Goal: Find contact information: Find contact information

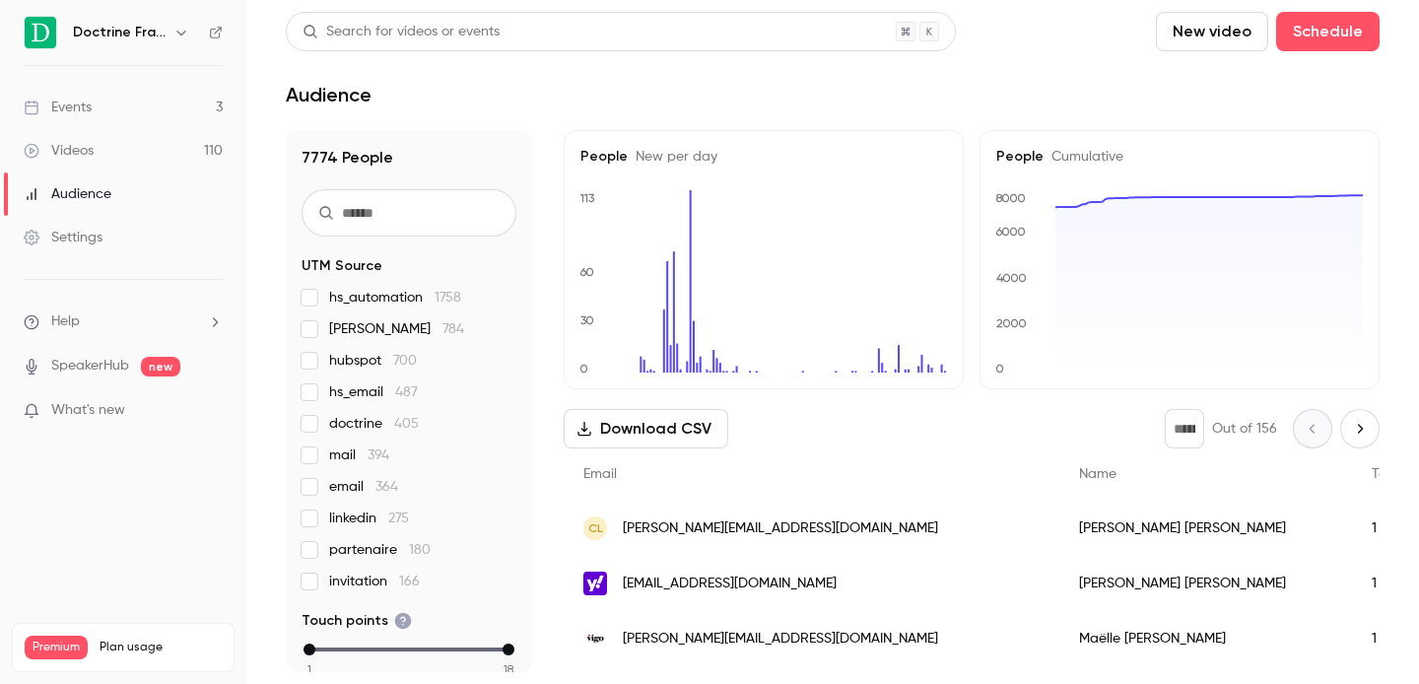
click at [174, 35] on icon "button" at bounding box center [181, 33] width 16 height 16
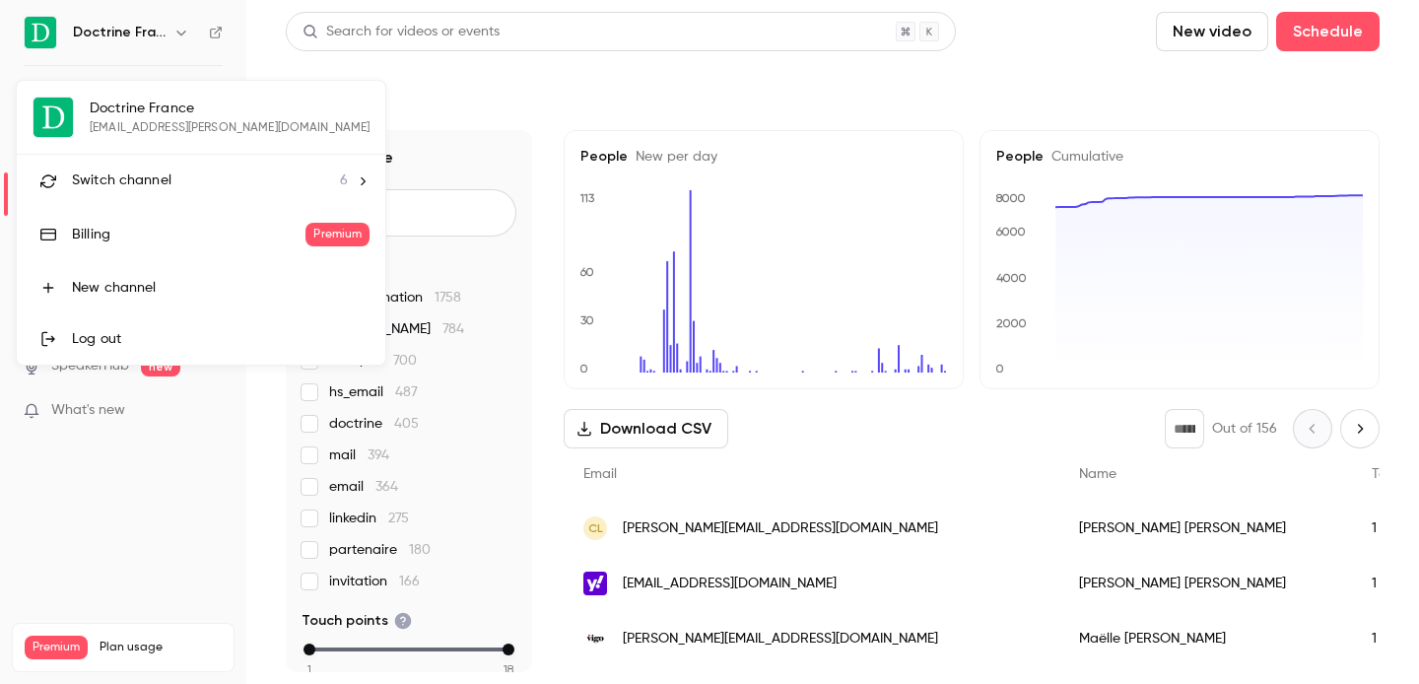
click at [189, 175] on div "Switch channel 6" at bounding box center [210, 180] width 276 height 21
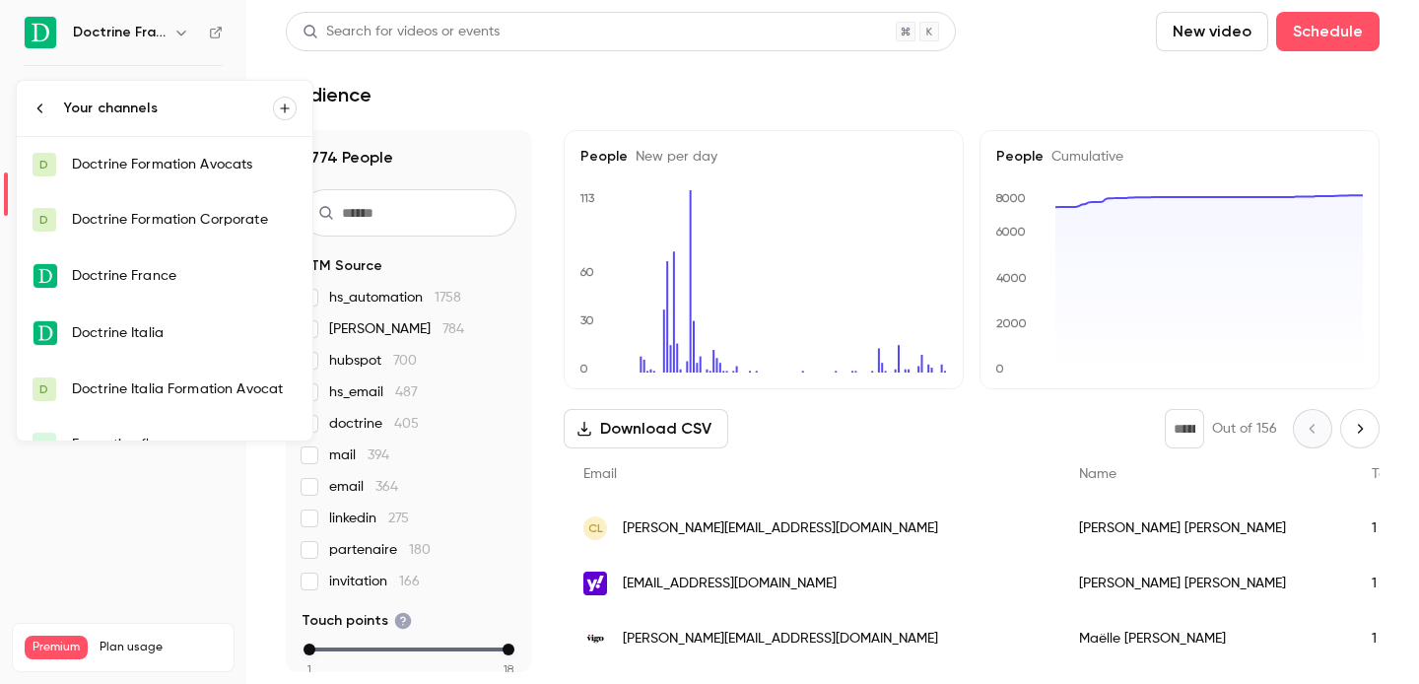
click at [189, 206] on link "D Doctrine Formation Corporate" at bounding box center [165, 219] width 296 height 55
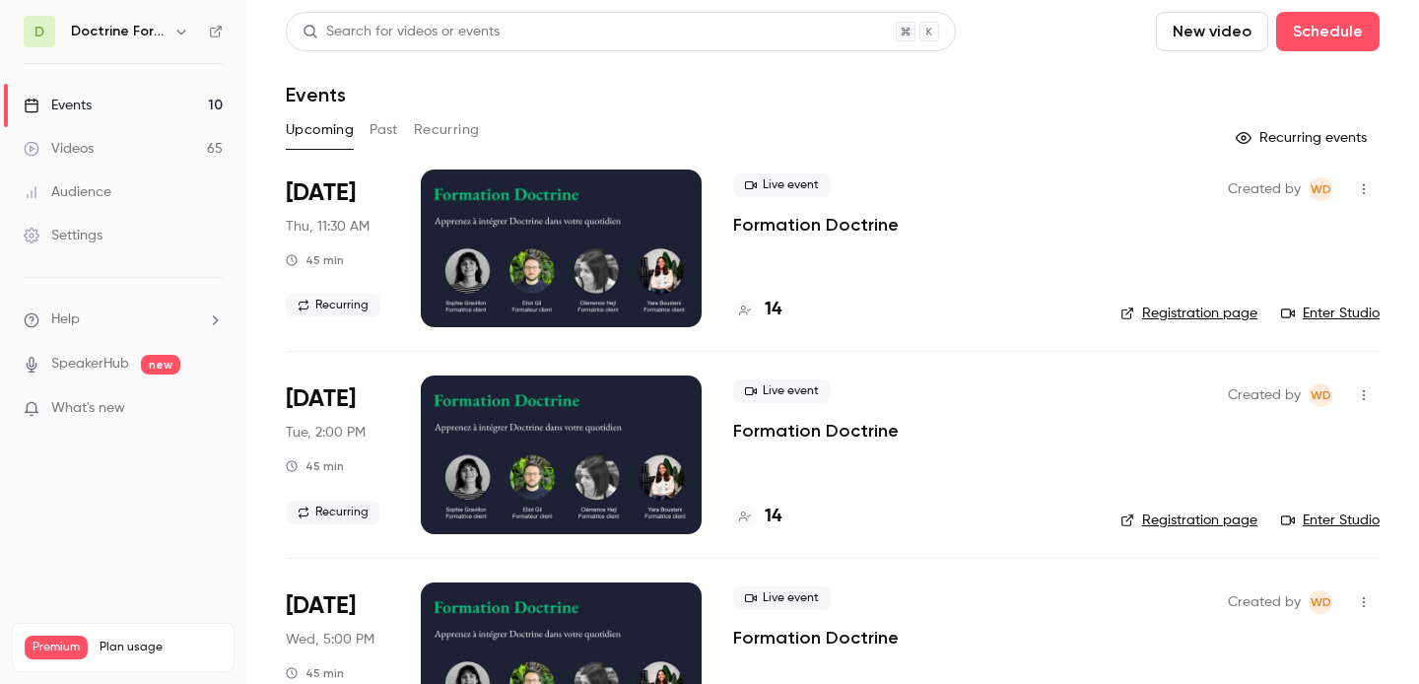
click at [397, 135] on button "Past" at bounding box center [383, 130] width 29 height 32
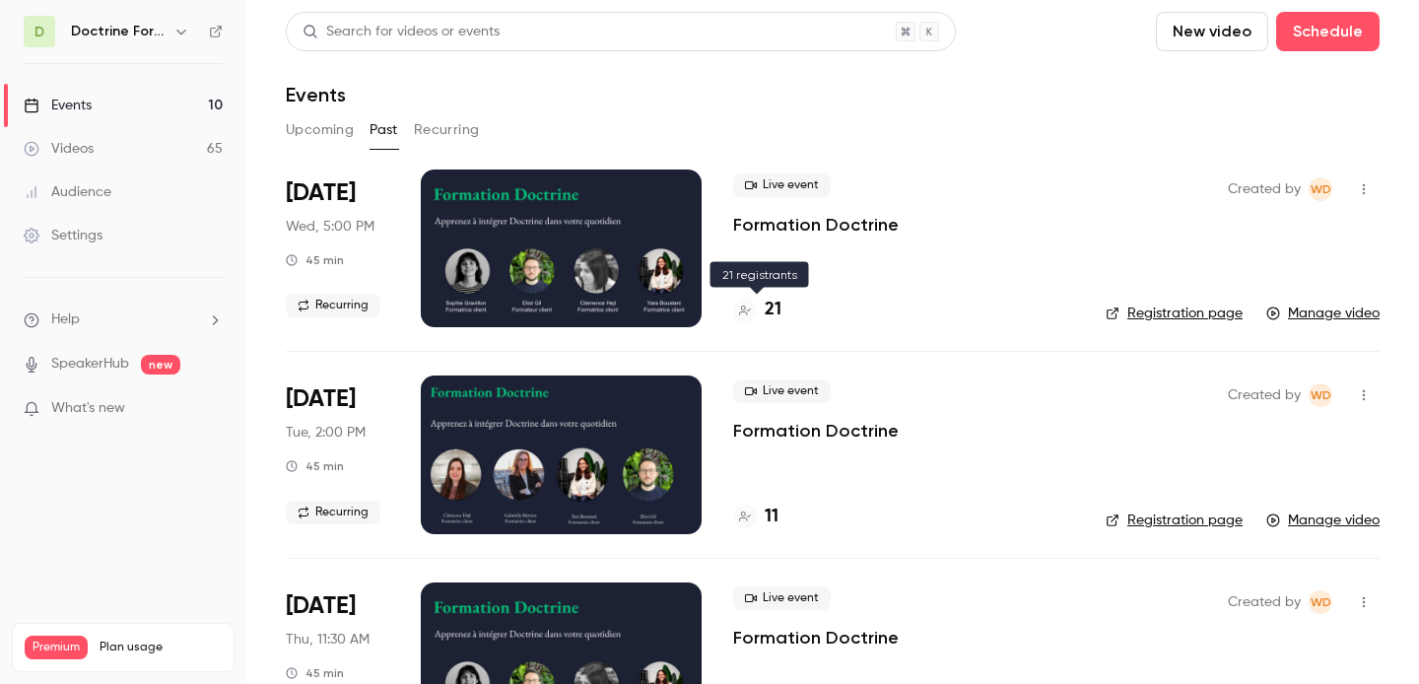
click at [771, 308] on h4 "21" at bounding box center [772, 310] width 17 height 27
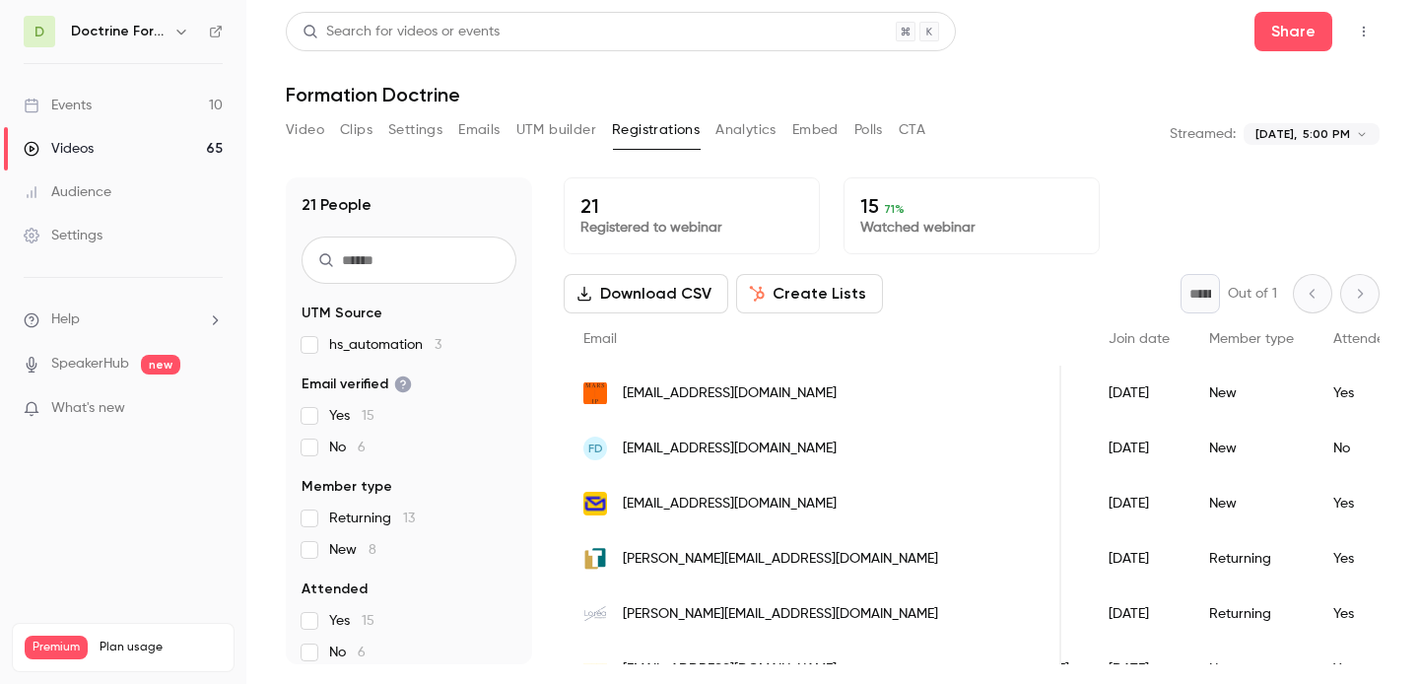
click at [661, 397] on span "[EMAIL_ADDRESS][DOMAIN_NAME]" at bounding box center [730, 393] width 214 height 21
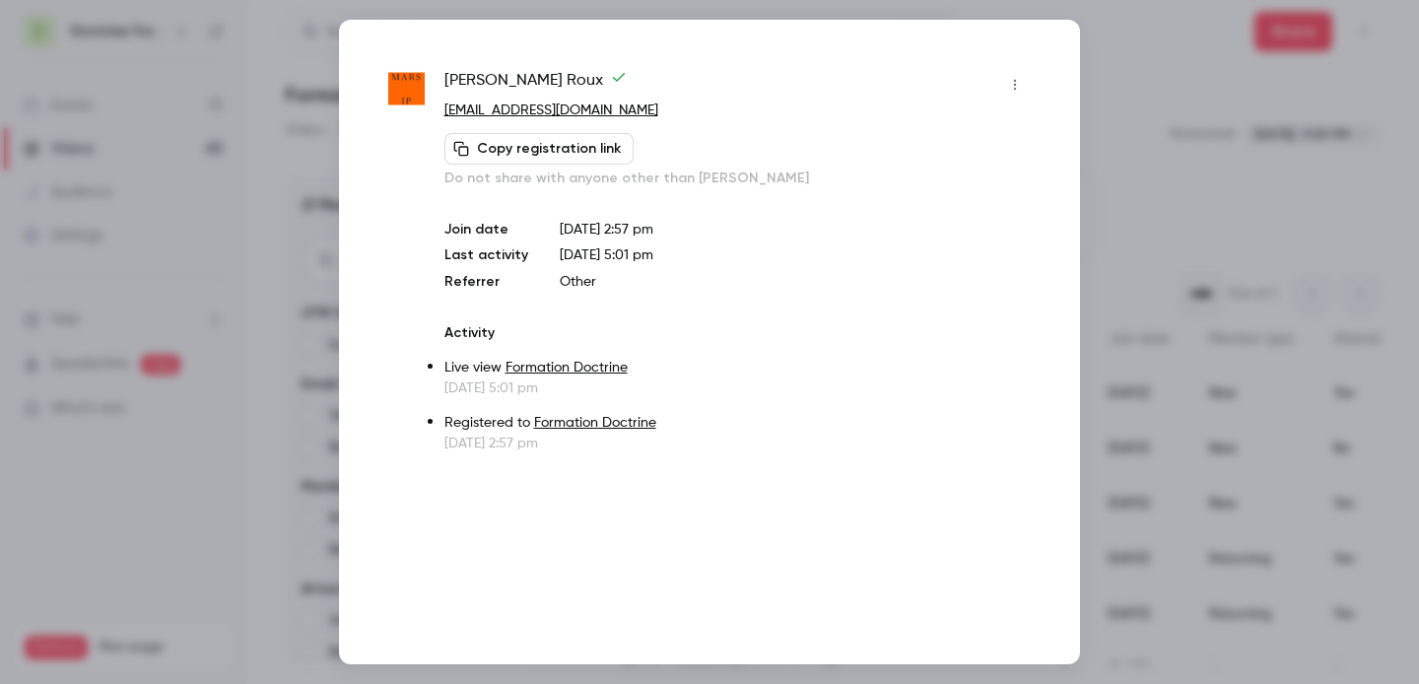
click at [1219, 221] on div at bounding box center [709, 342] width 1419 height 684
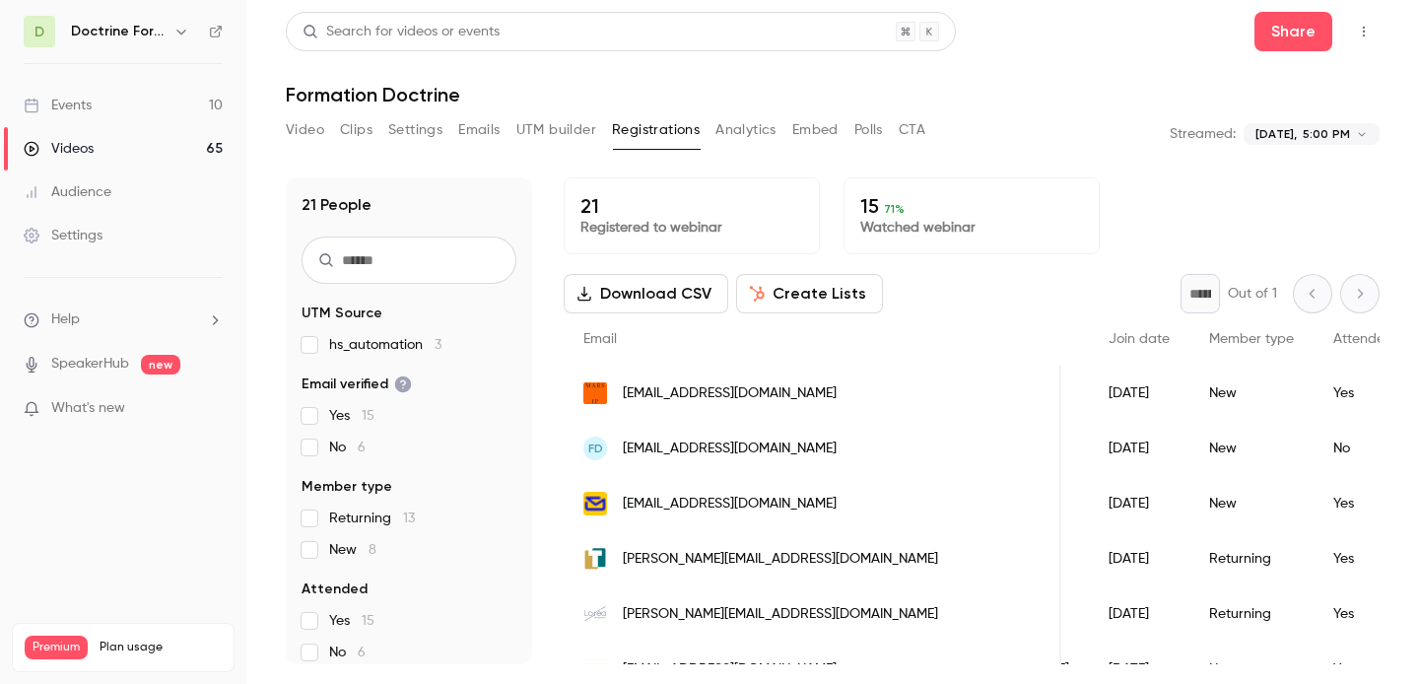
click at [694, 453] on span "[EMAIL_ADDRESS][DOMAIN_NAME]" at bounding box center [730, 448] width 214 height 21
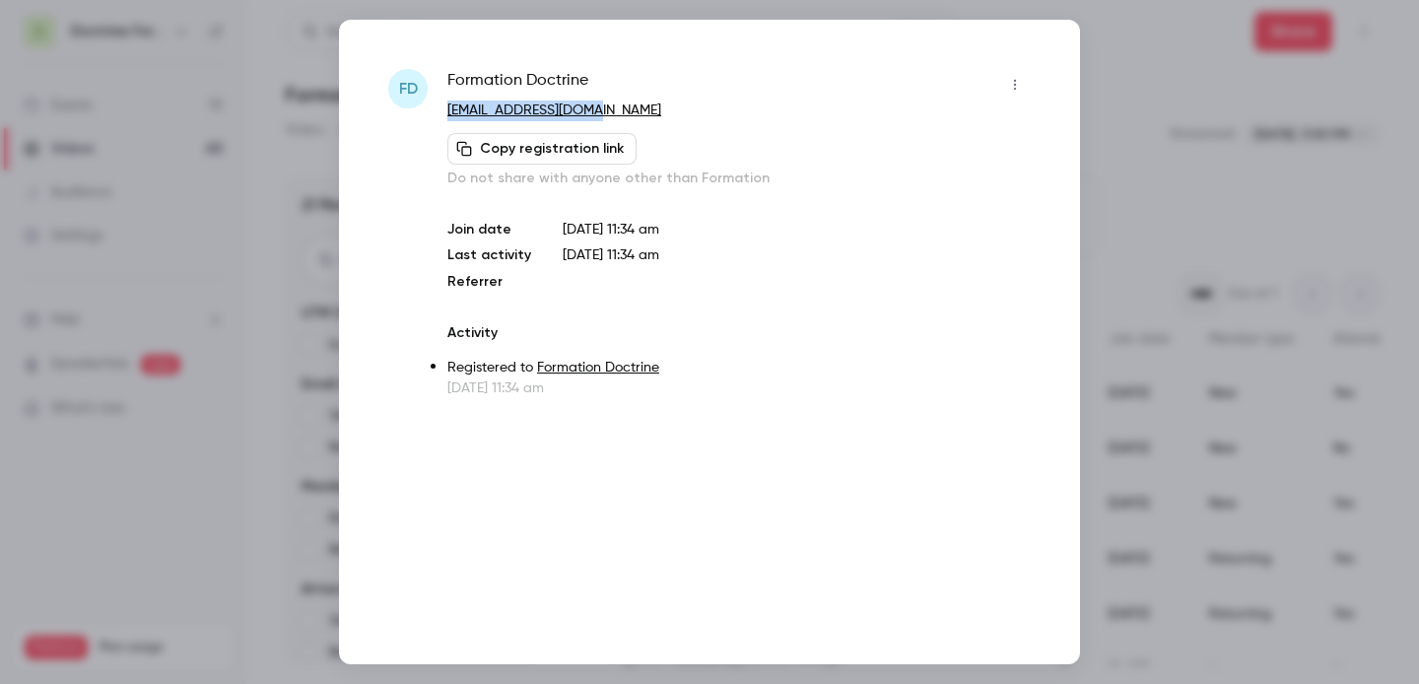
click at [1186, 72] on div at bounding box center [709, 342] width 1419 height 684
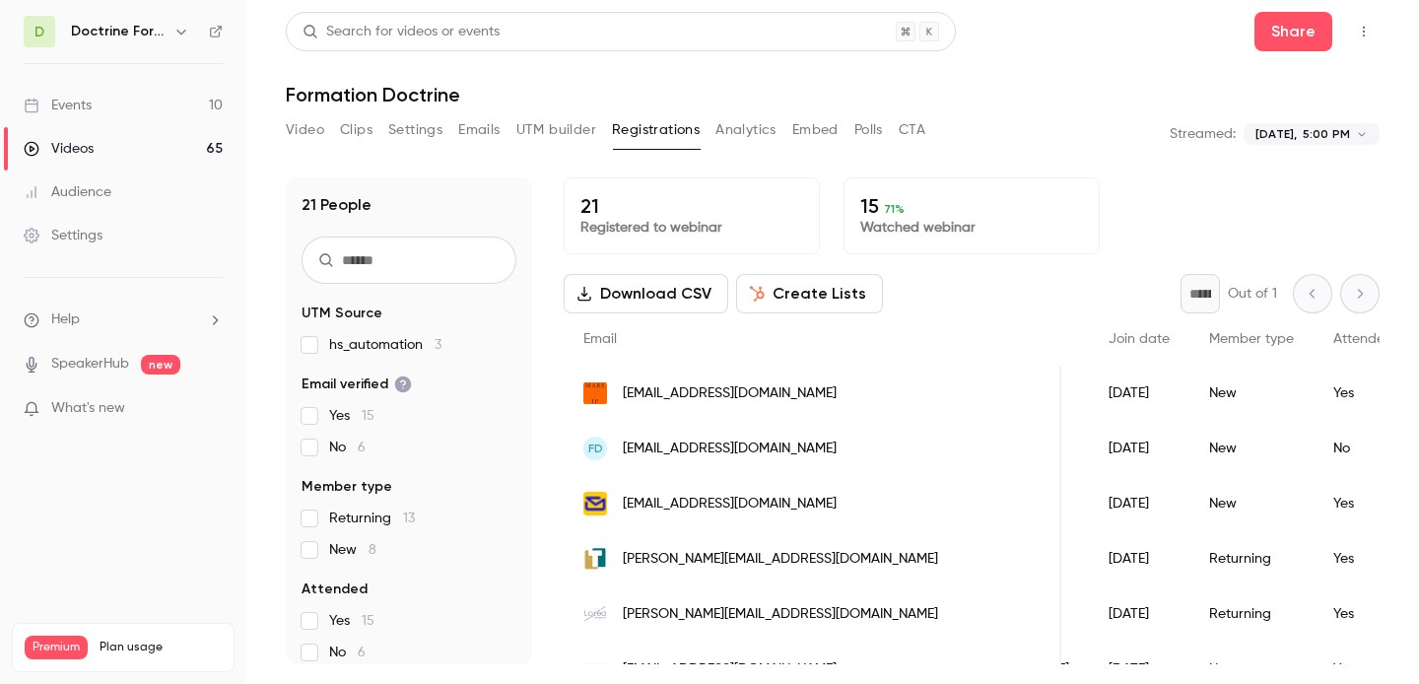
click at [740, 506] on span "[EMAIL_ADDRESS][DOMAIN_NAME]" at bounding box center [730, 504] width 214 height 21
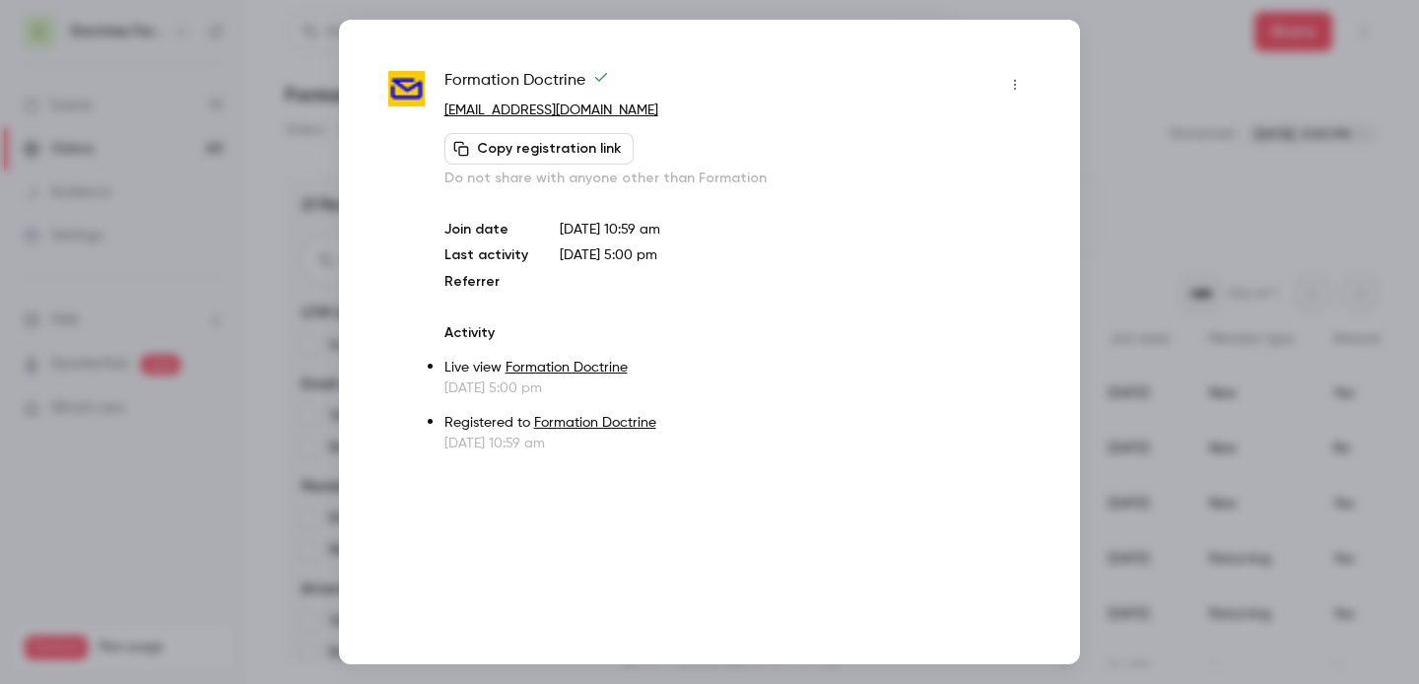
click at [1157, 163] on div at bounding box center [709, 342] width 1419 height 684
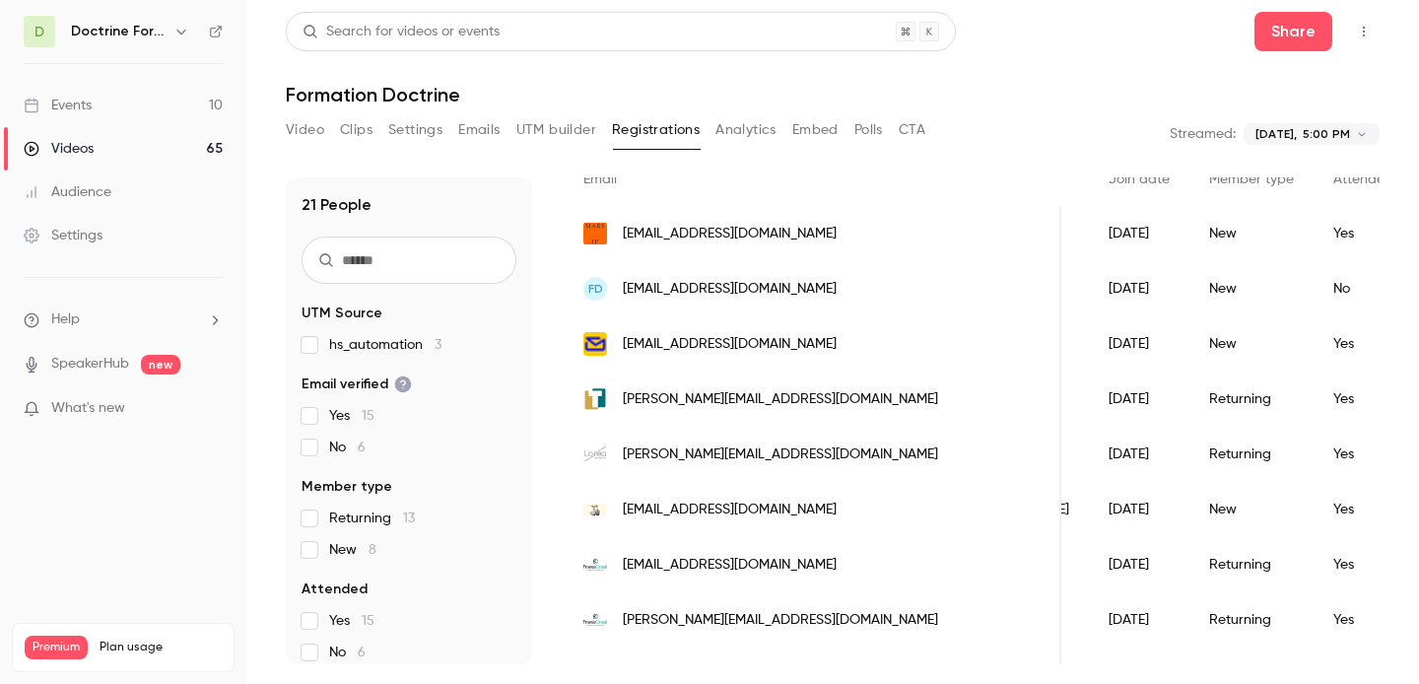
scroll to position [162, 0]
click at [705, 393] on span "[PERSON_NAME][EMAIL_ADDRESS][DOMAIN_NAME]" at bounding box center [780, 397] width 315 height 21
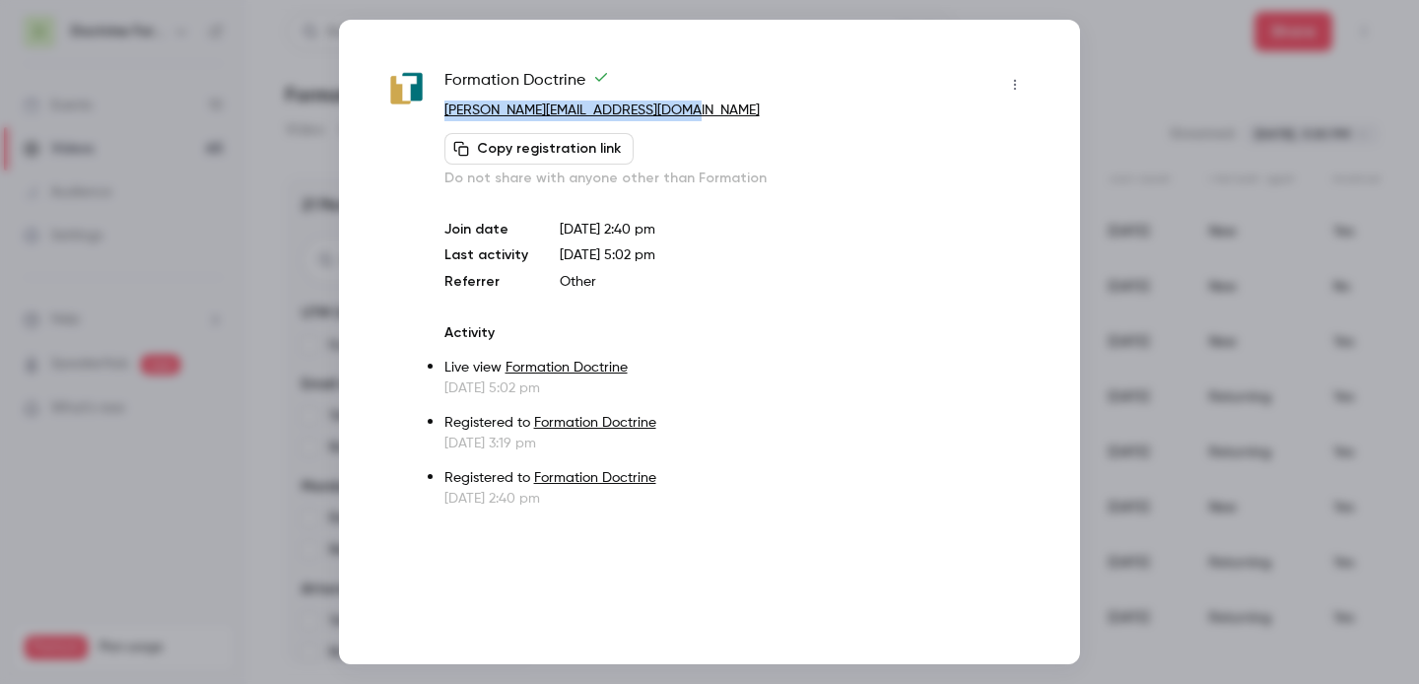
click at [1227, 256] on div at bounding box center [709, 342] width 1419 height 684
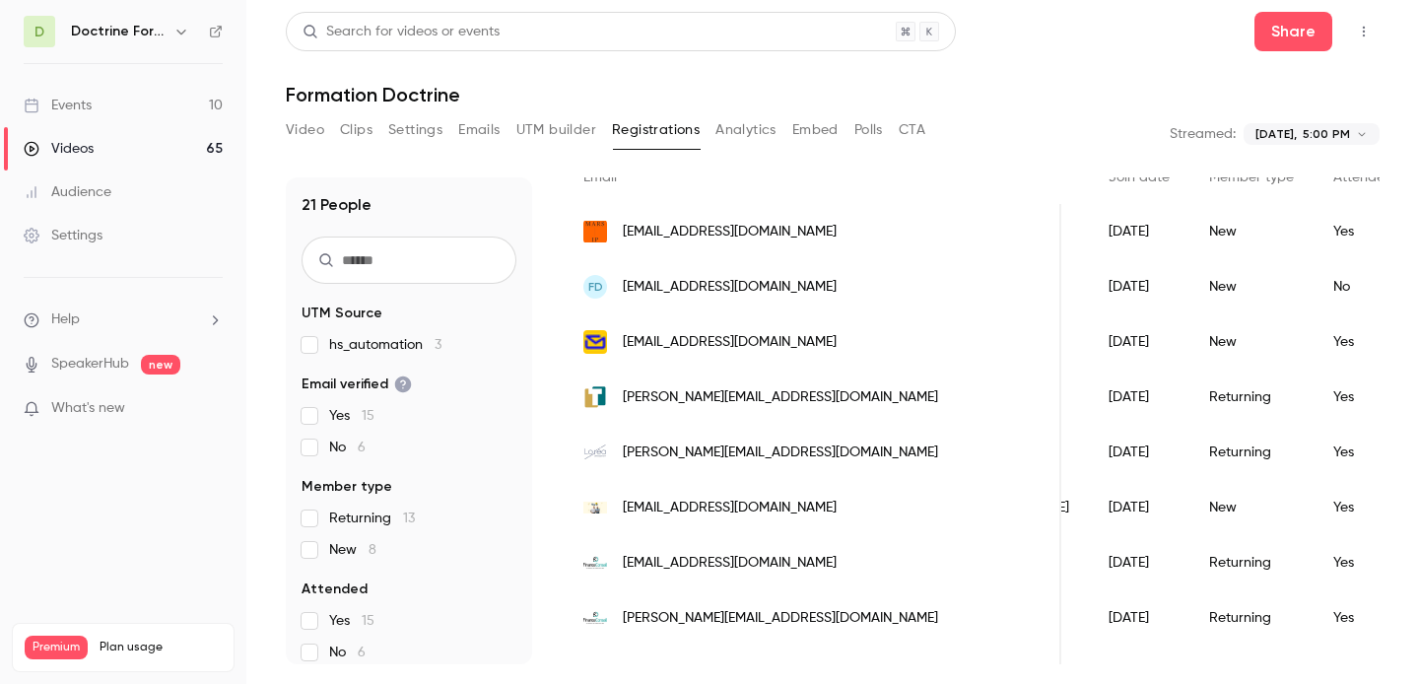
click at [729, 448] on span "[PERSON_NAME][EMAIL_ADDRESS][DOMAIN_NAME]" at bounding box center [780, 452] width 315 height 21
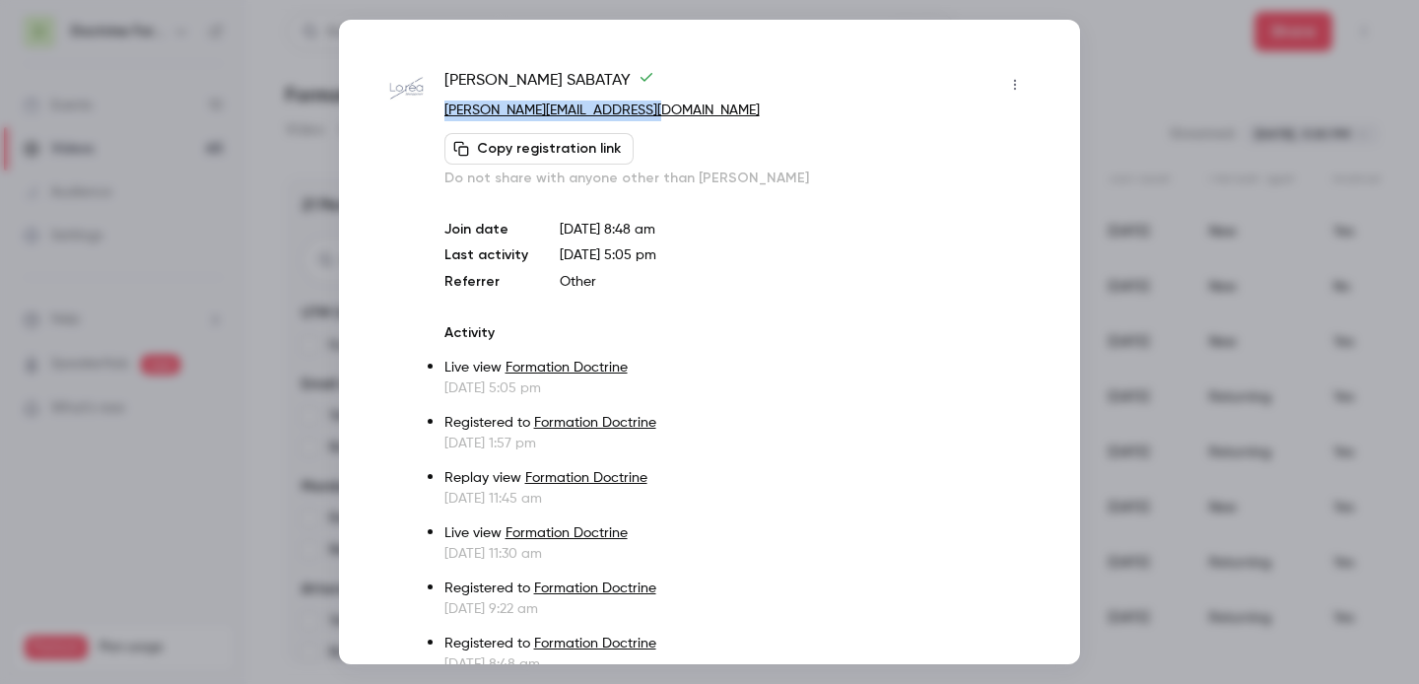
click at [1119, 208] on div at bounding box center [709, 342] width 1419 height 684
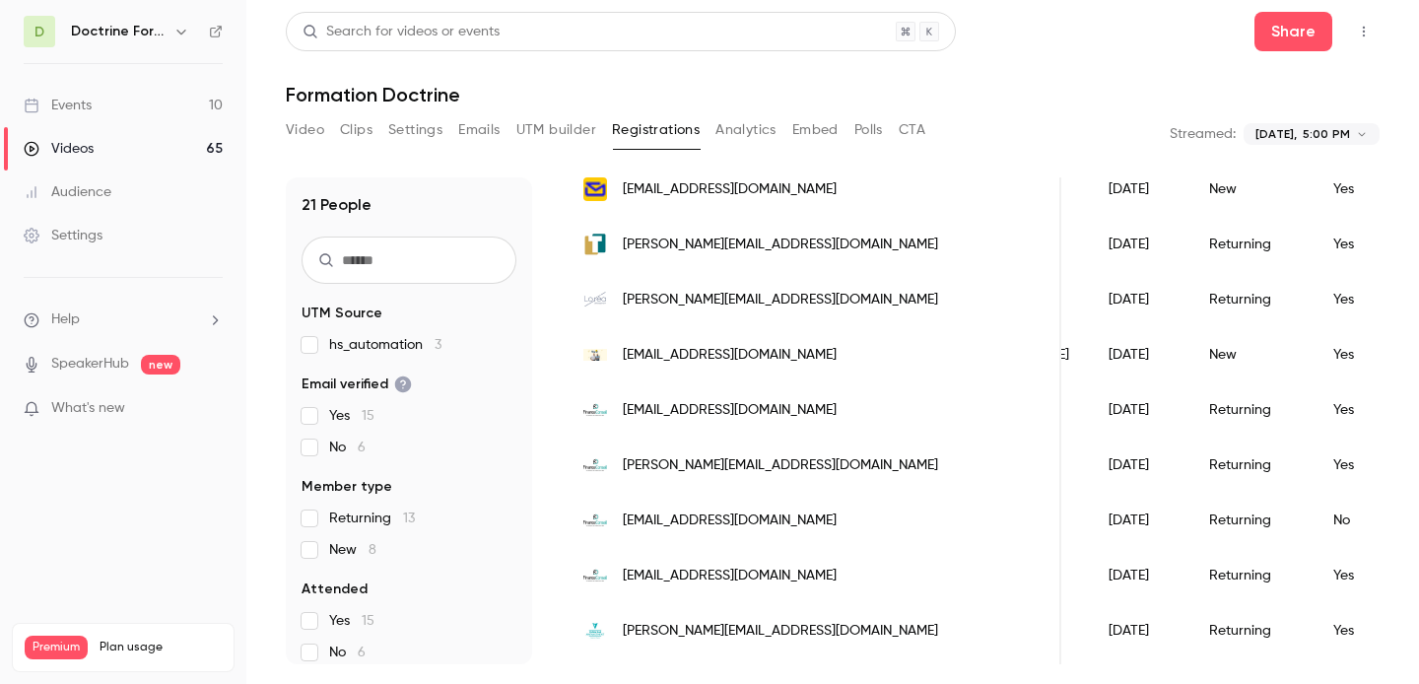
scroll to position [315, 0]
click at [716, 353] on span "[EMAIL_ADDRESS][DOMAIN_NAME]" at bounding box center [730, 354] width 214 height 21
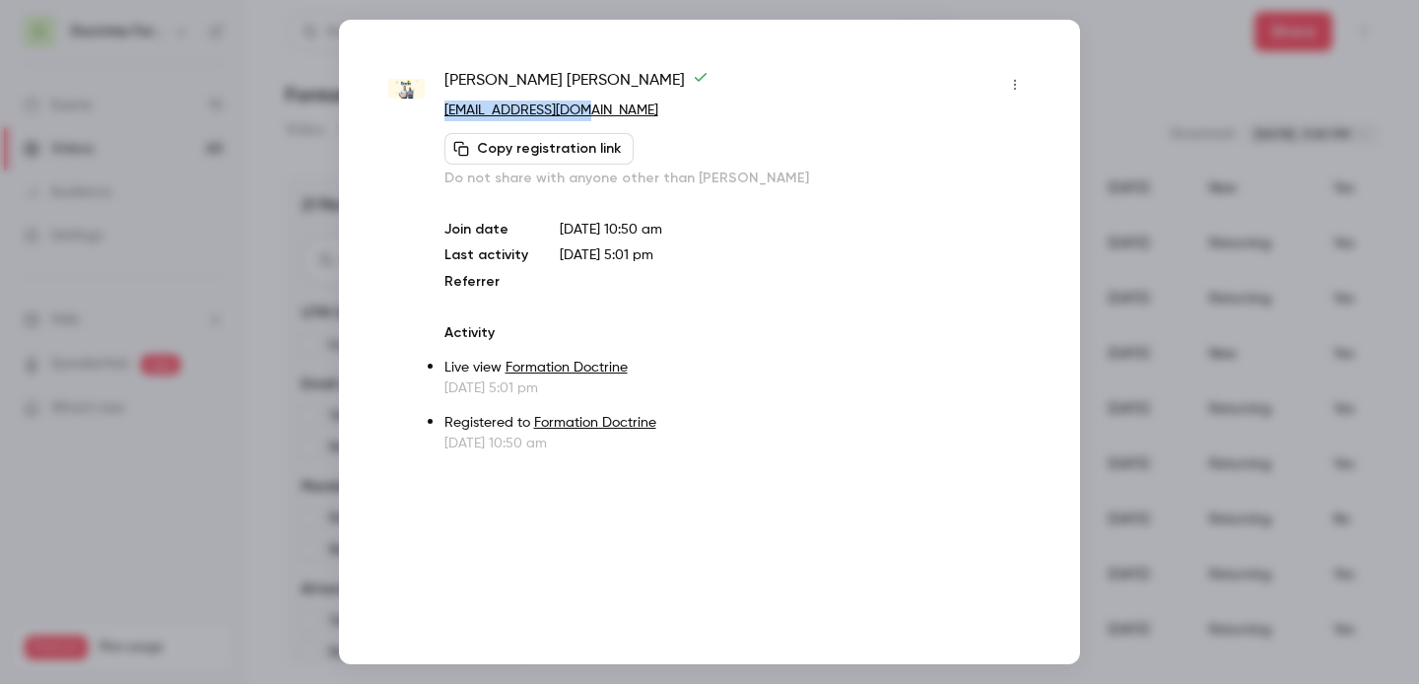
click at [1158, 166] on div at bounding box center [709, 342] width 1419 height 684
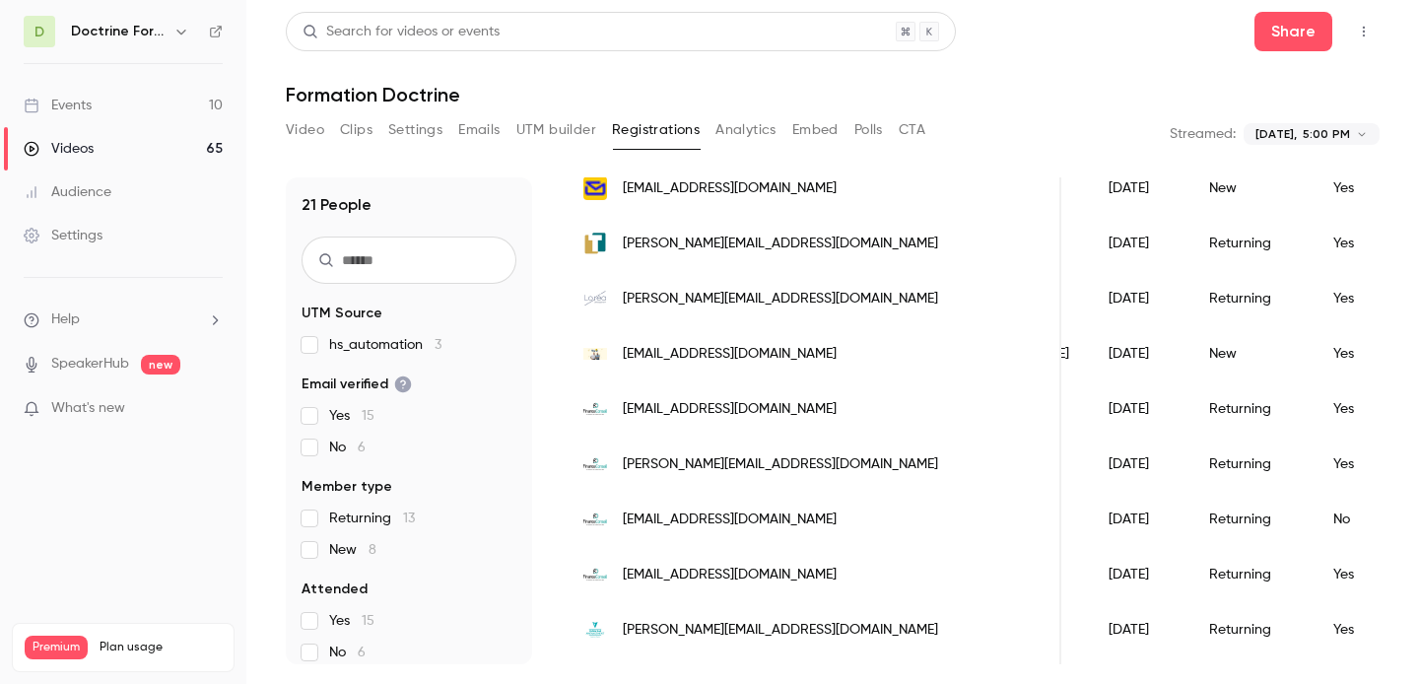
click at [706, 405] on span "[EMAIL_ADDRESS][DOMAIN_NAME]" at bounding box center [730, 409] width 214 height 21
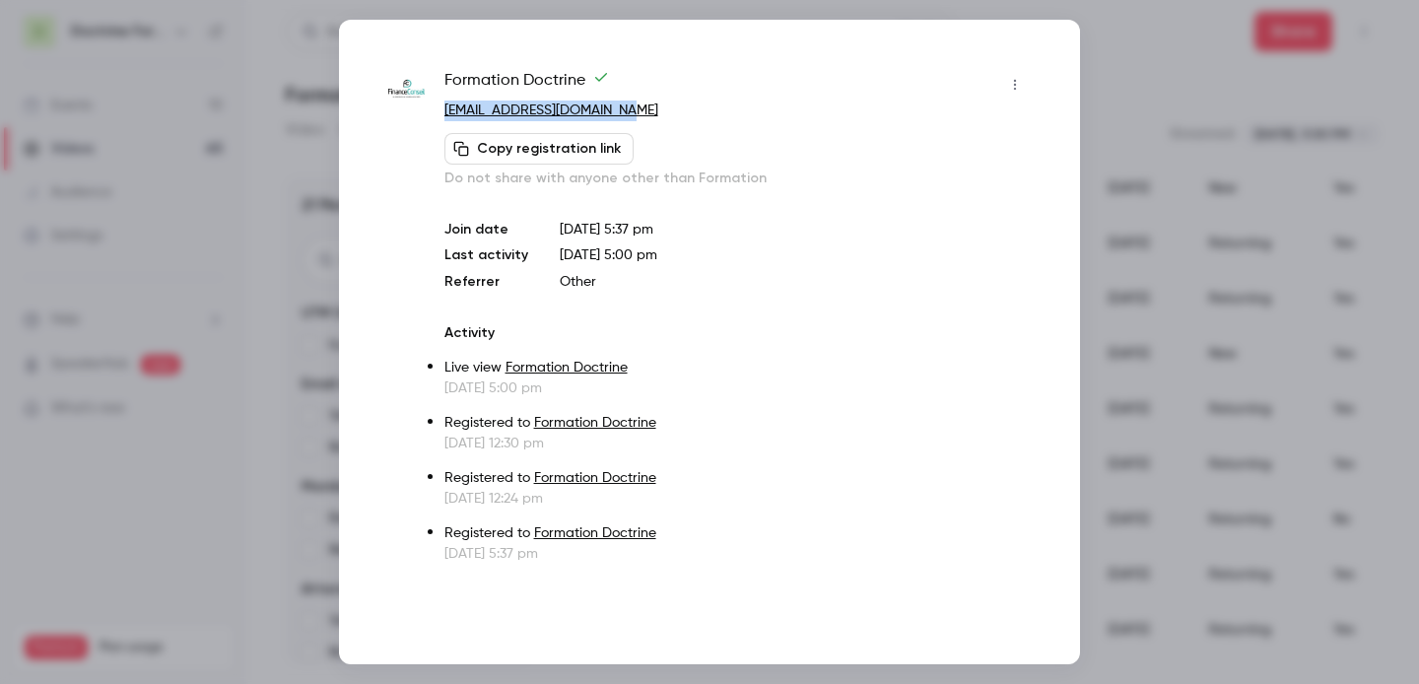
click at [1239, 198] on div at bounding box center [709, 342] width 1419 height 684
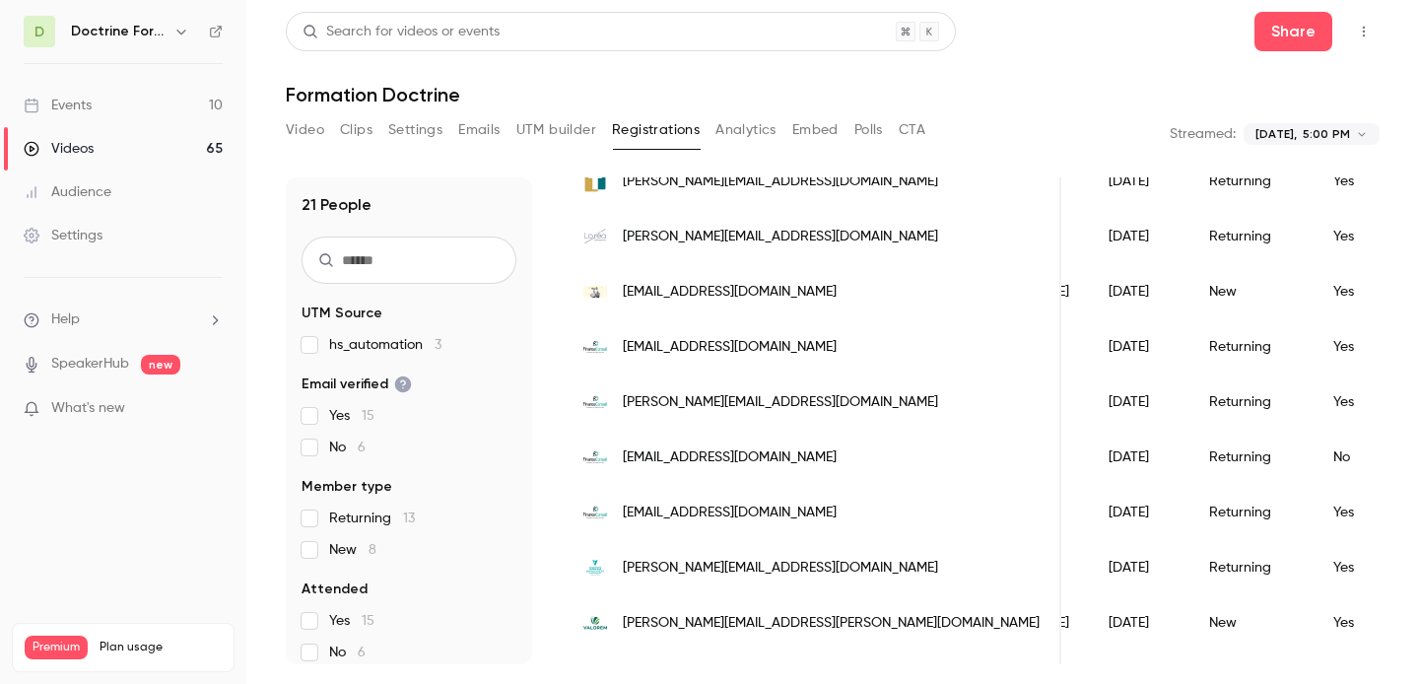
scroll to position [391, 0]
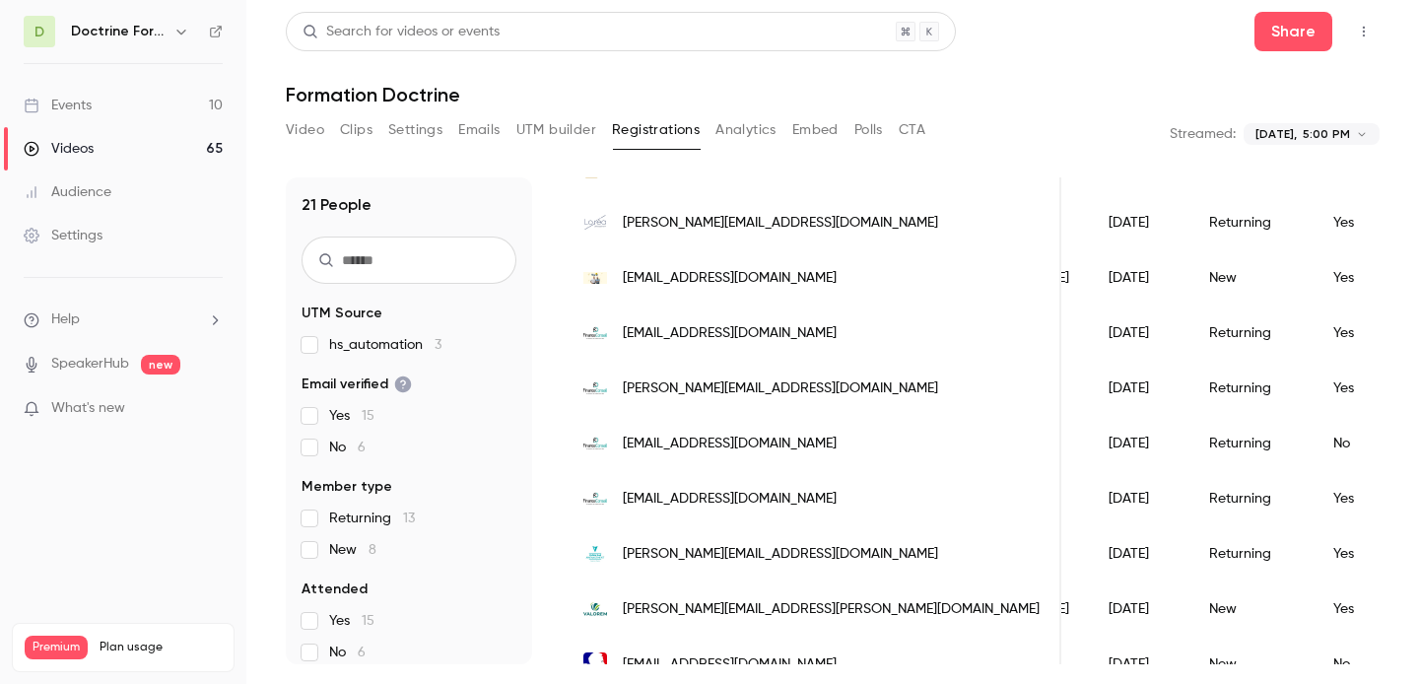
click at [749, 388] on span "[PERSON_NAME][EMAIL_ADDRESS][DOMAIN_NAME]" at bounding box center [780, 388] width 315 height 21
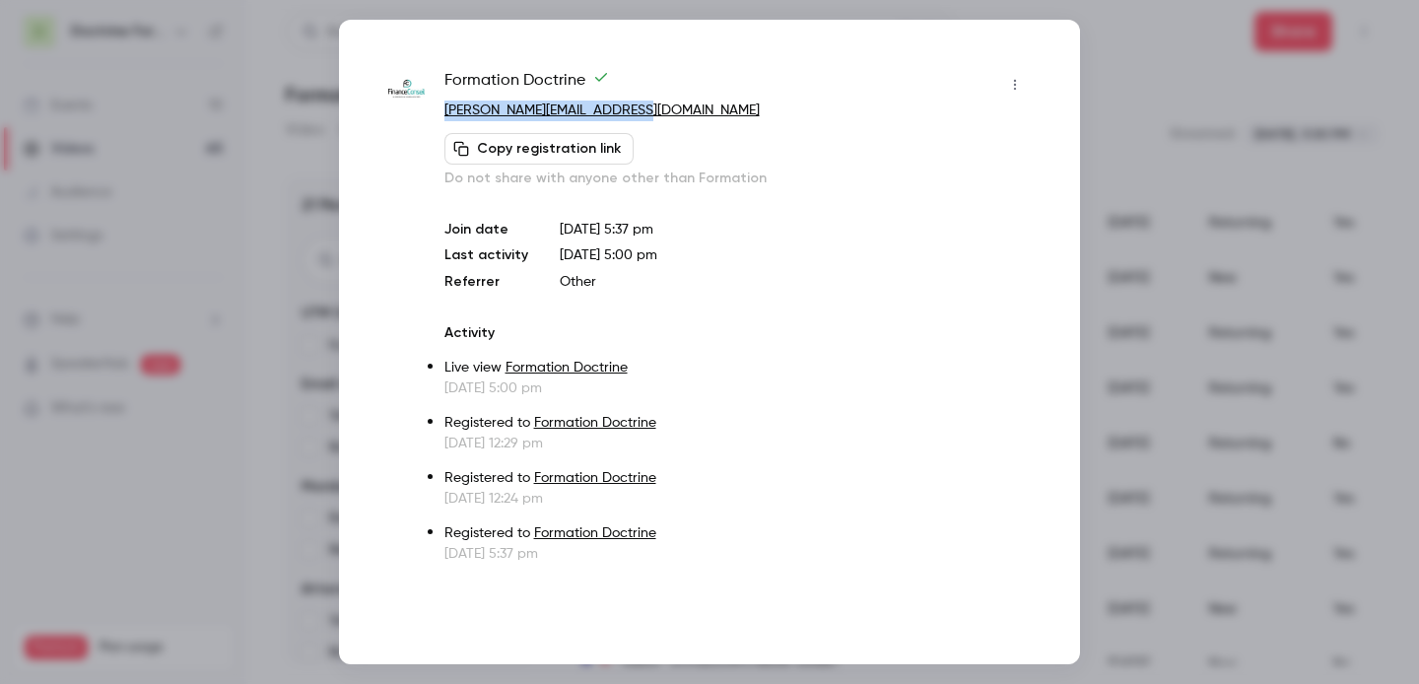
click at [1168, 195] on div at bounding box center [709, 342] width 1419 height 684
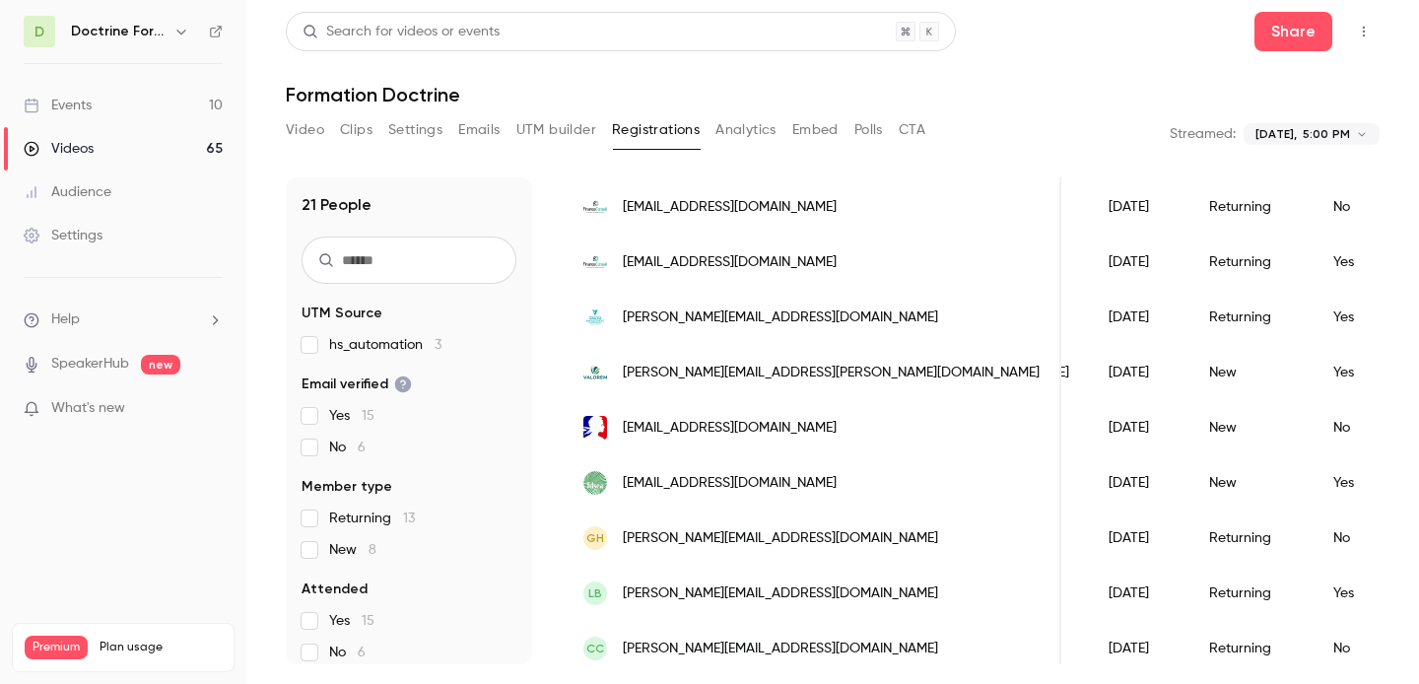
scroll to position [619, 0]
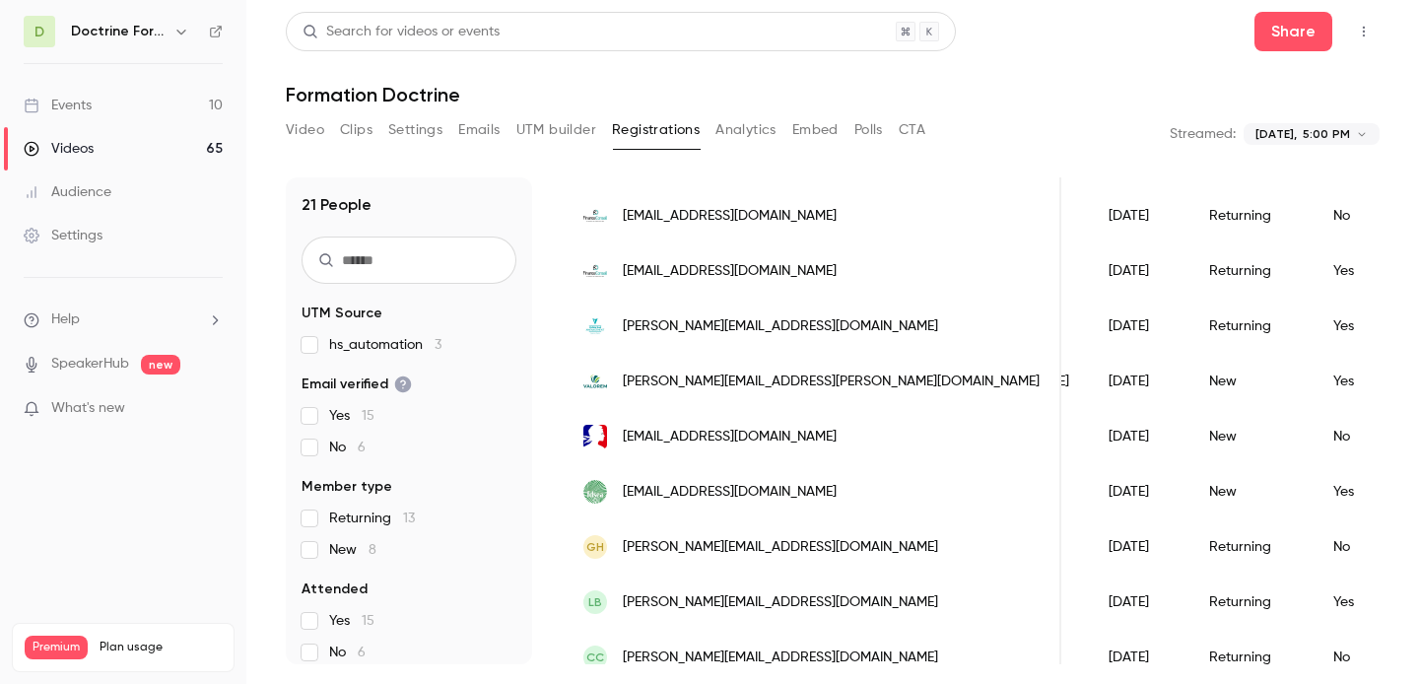
click at [716, 224] on span "[EMAIL_ADDRESS][DOMAIN_NAME]" at bounding box center [730, 216] width 214 height 21
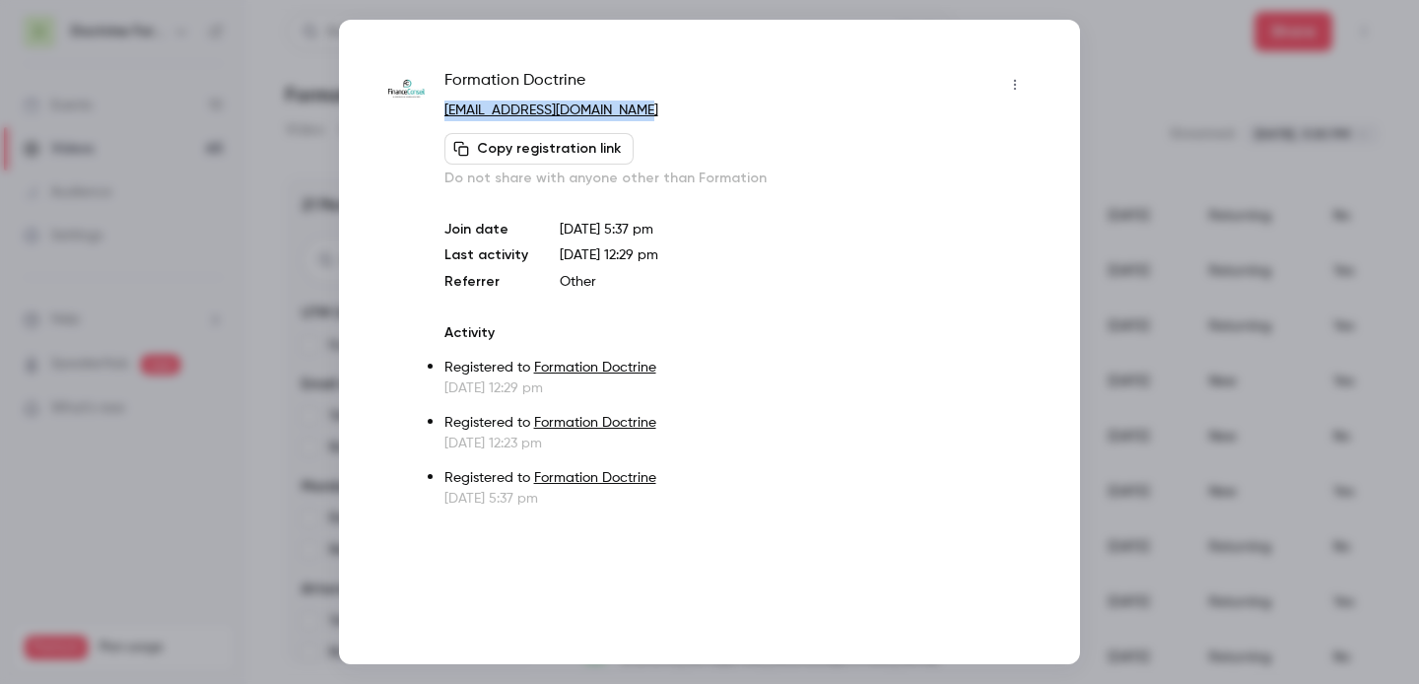
click at [1141, 175] on div at bounding box center [709, 342] width 1419 height 684
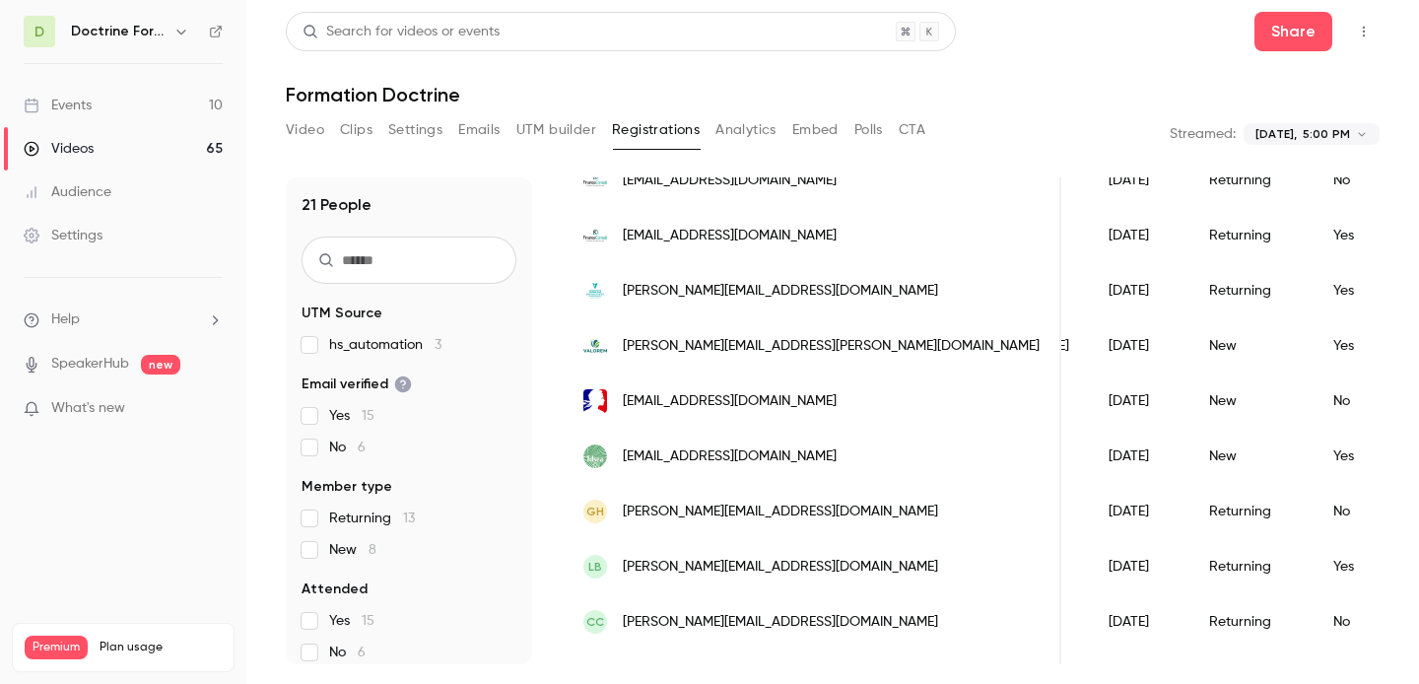
scroll to position [668, 0]
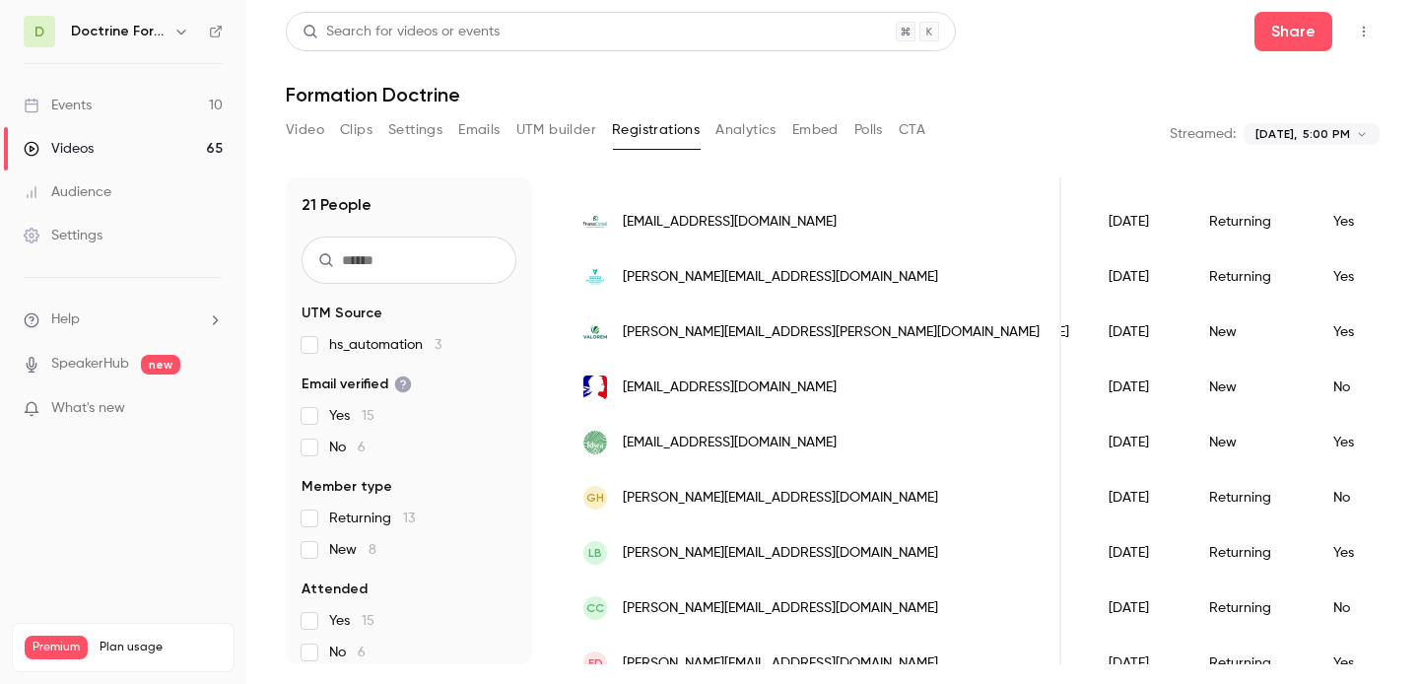
click at [767, 223] on span "[EMAIL_ADDRESS][DOMAIN_NAME]" at bounding box center [730, 222] width 214 height 21
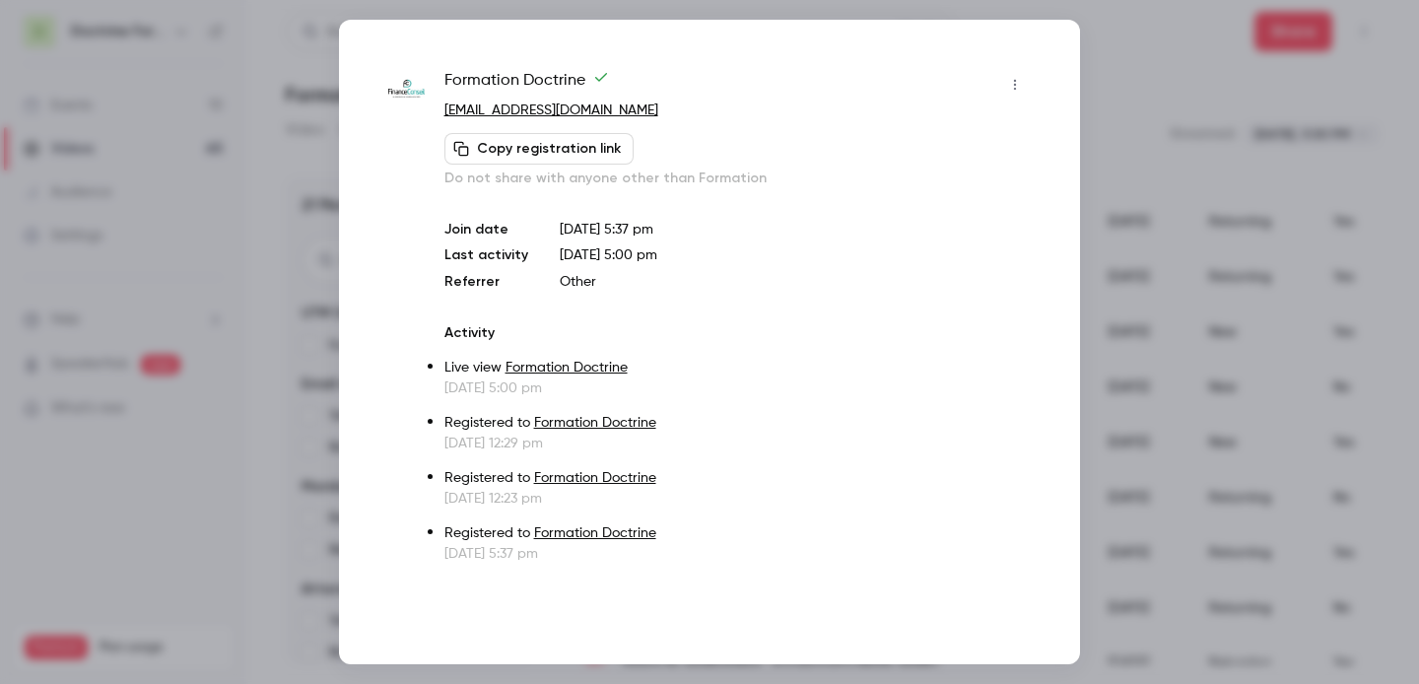
click at [1201, 227] on div at bounding box center [709, 342] width 1419 height 684
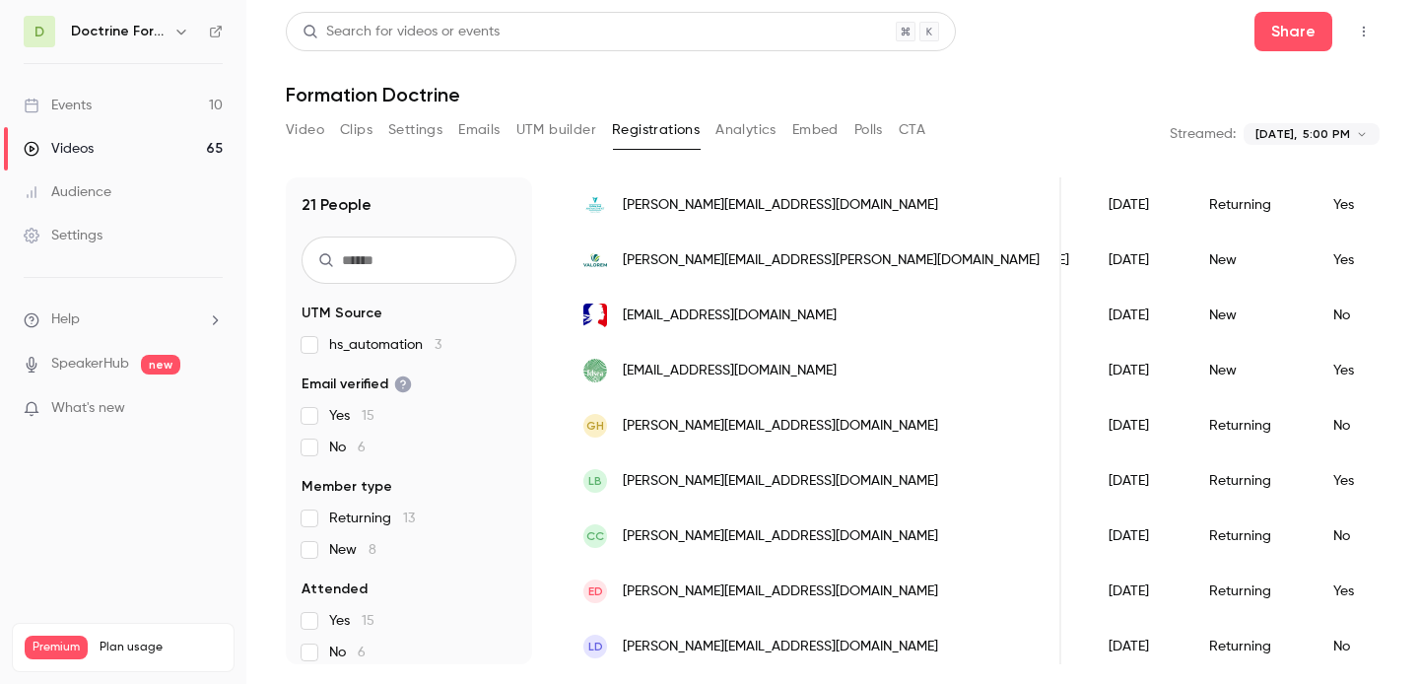
scroll to position [734, 0]
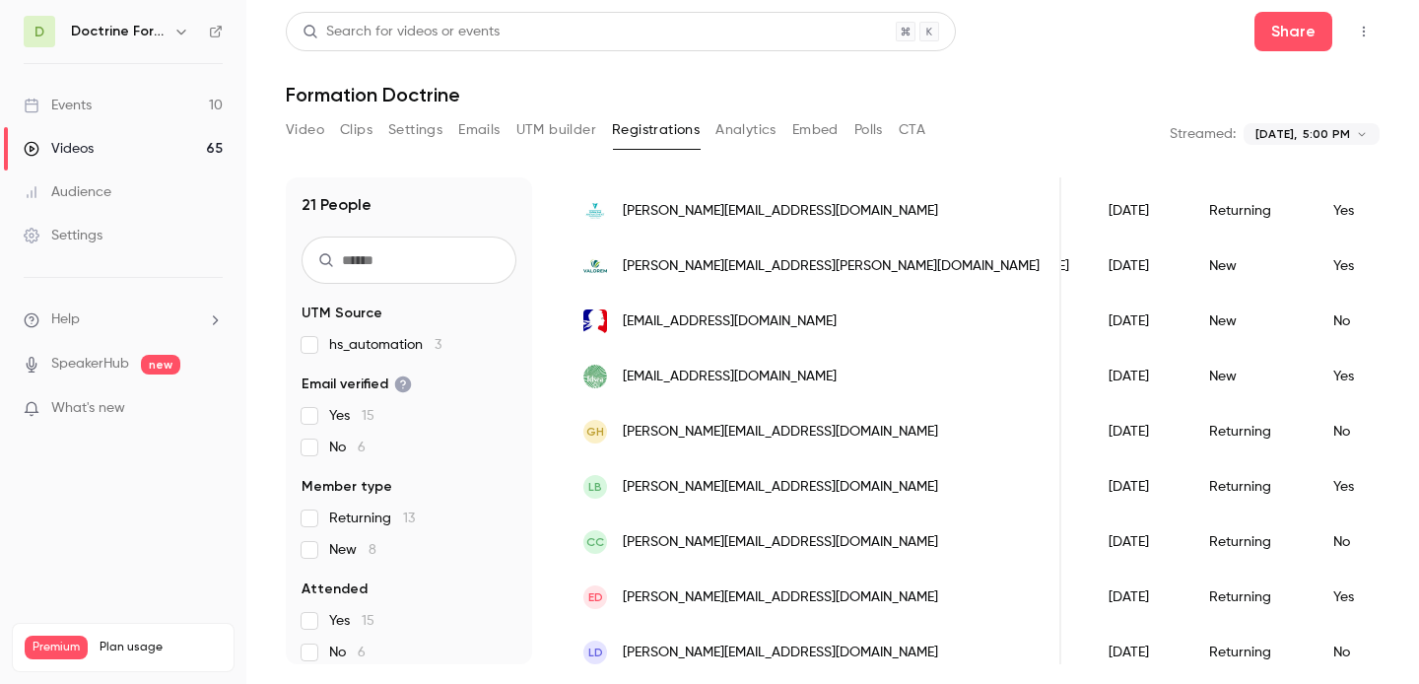
click at [774, 225] on div "[PERSON_NAME][EMAIL_ADDRESS][DOMAIN_NAME]" at bounding box center [811, 210] width 497 height 55
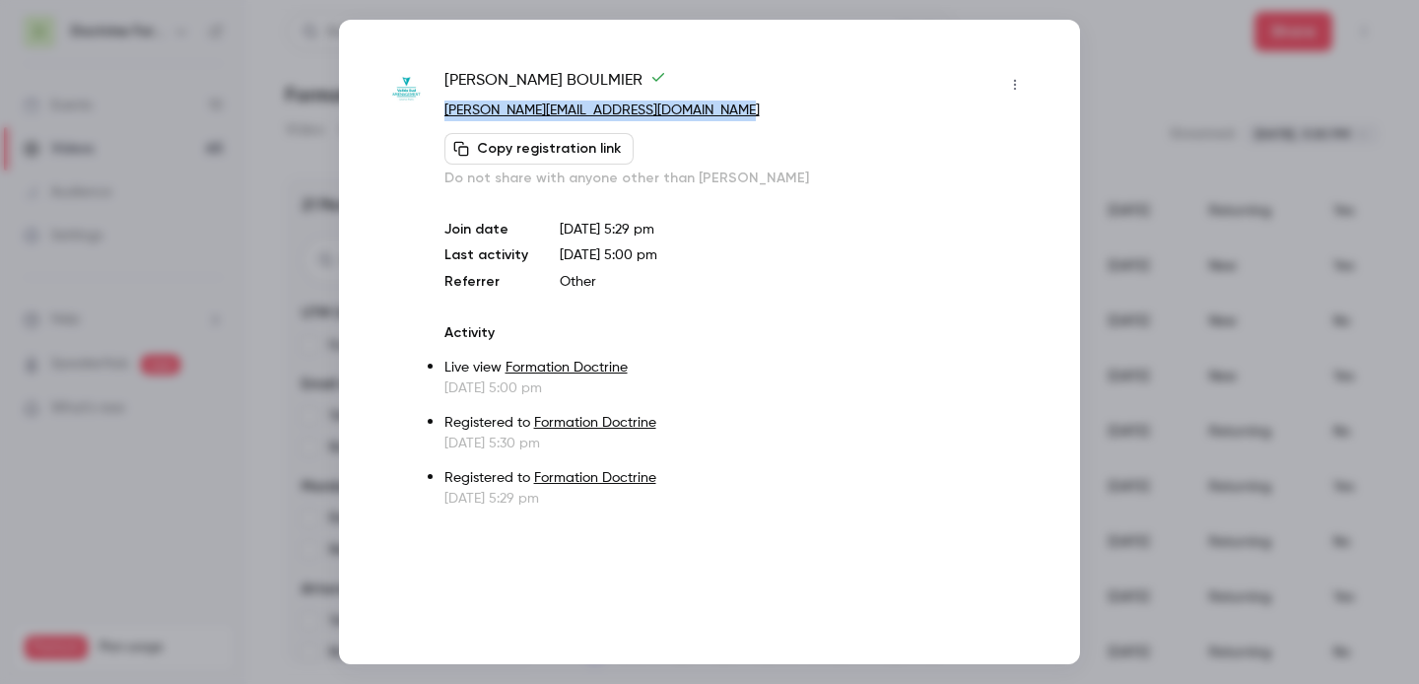
click at [1138, 247] on div at bounding box center [709, 342] width 1419 height 684
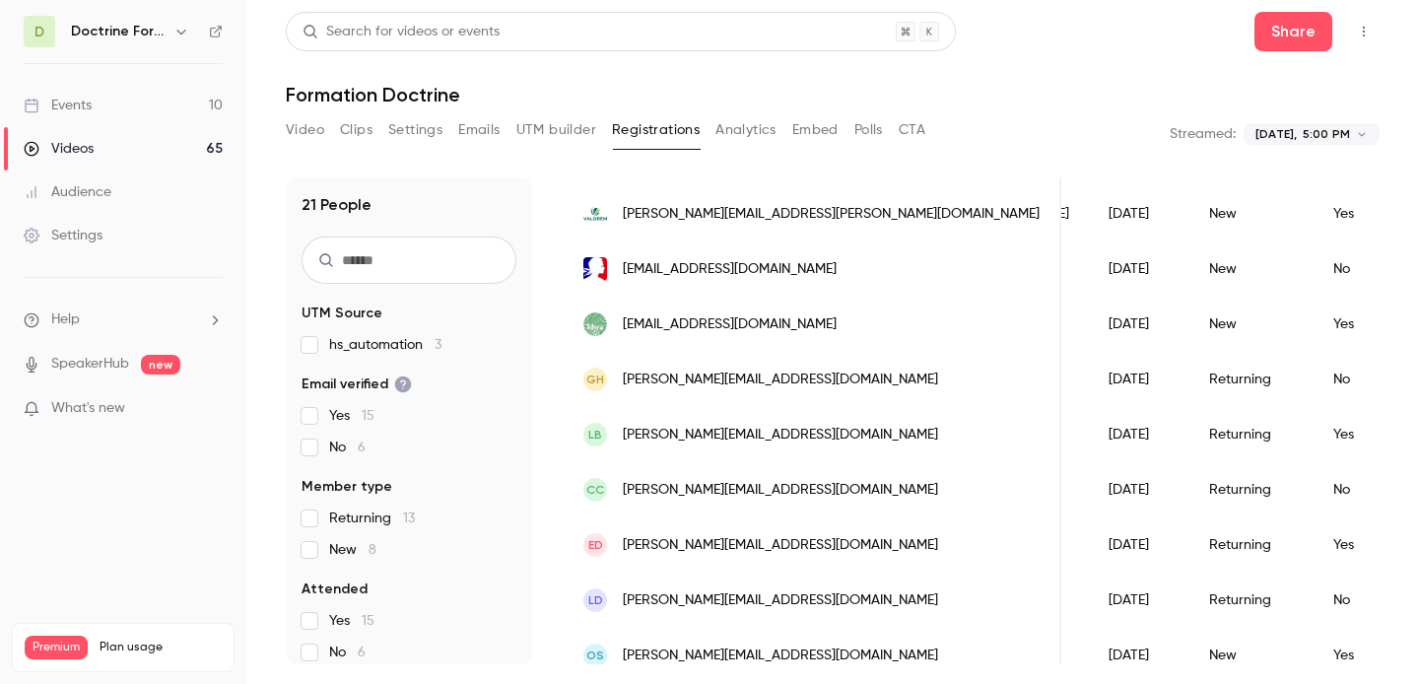
scroll to position [797, 0]
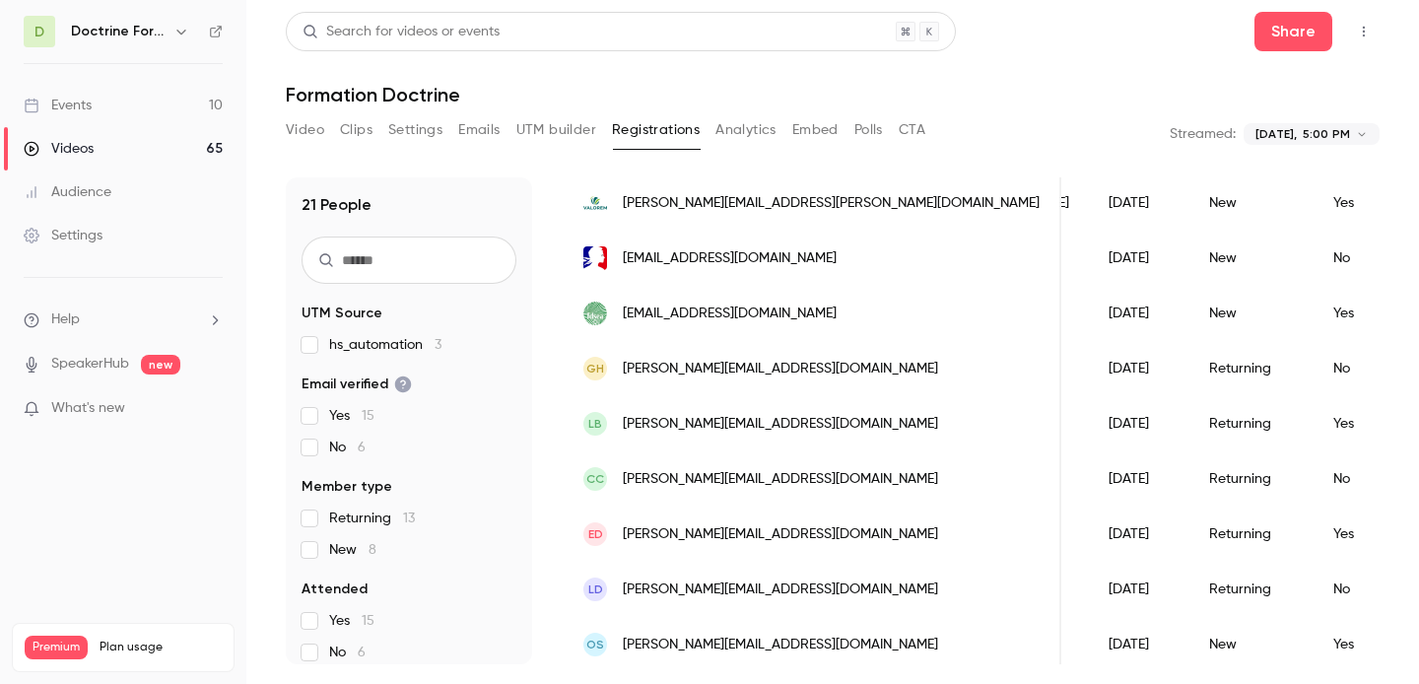
click at [712, 208] on span "[PERSON_NAME][EMAIL_ADDRESS][PERSON_NAME][DOMAIN_NAME]" at bounding box center [831, 203] width 417 height 21
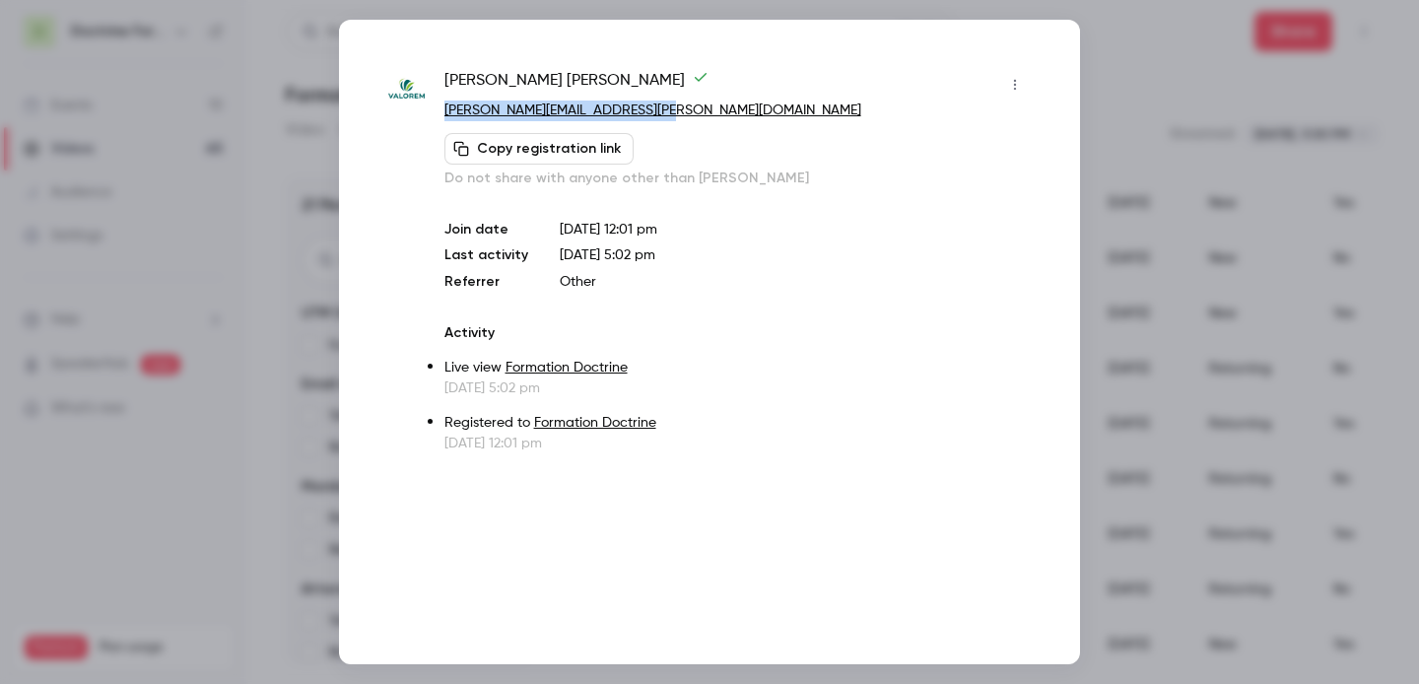
click at [1197, 124] on div at bounding box center [709, 342] width 1419 height 684
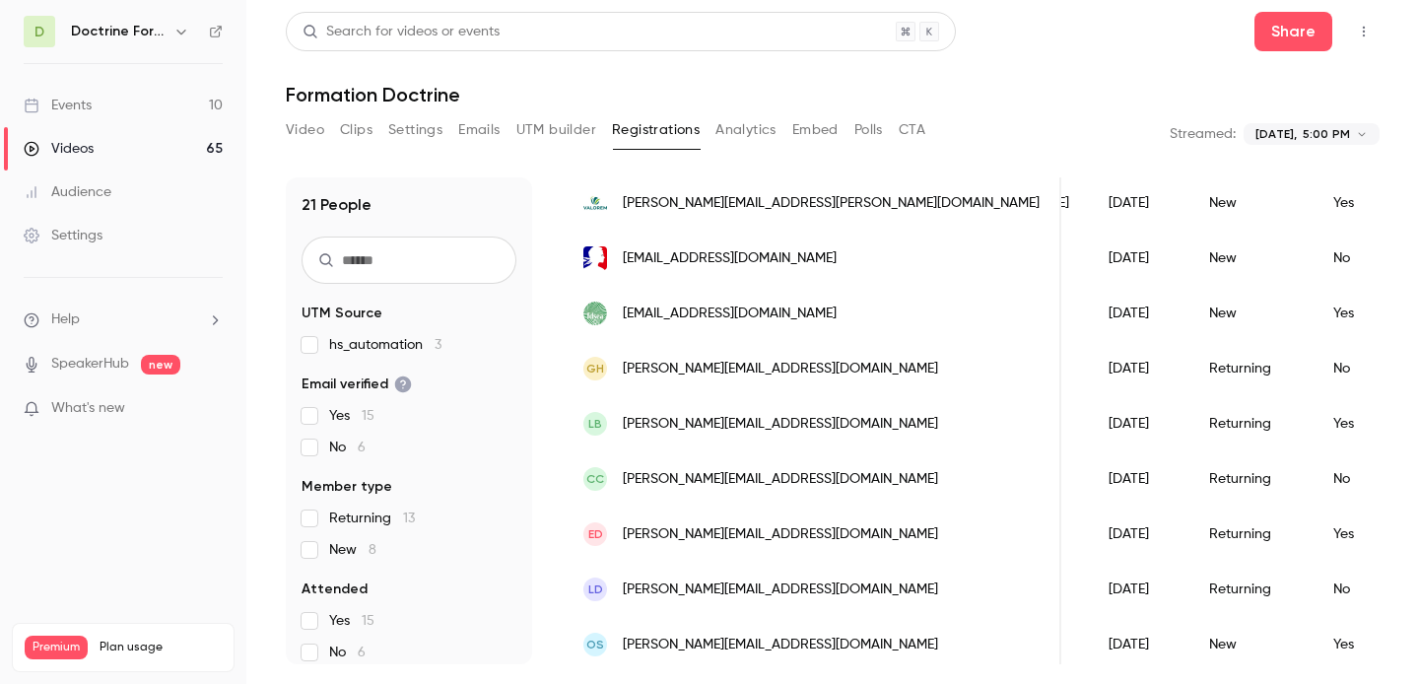
click at [776, 219] on div "[PERSON_NAME][EMAIL_ADDRESS][PERSON_NAME][DOMAIN_NAME]" at bounding box center [811, 202] width 497 height 55
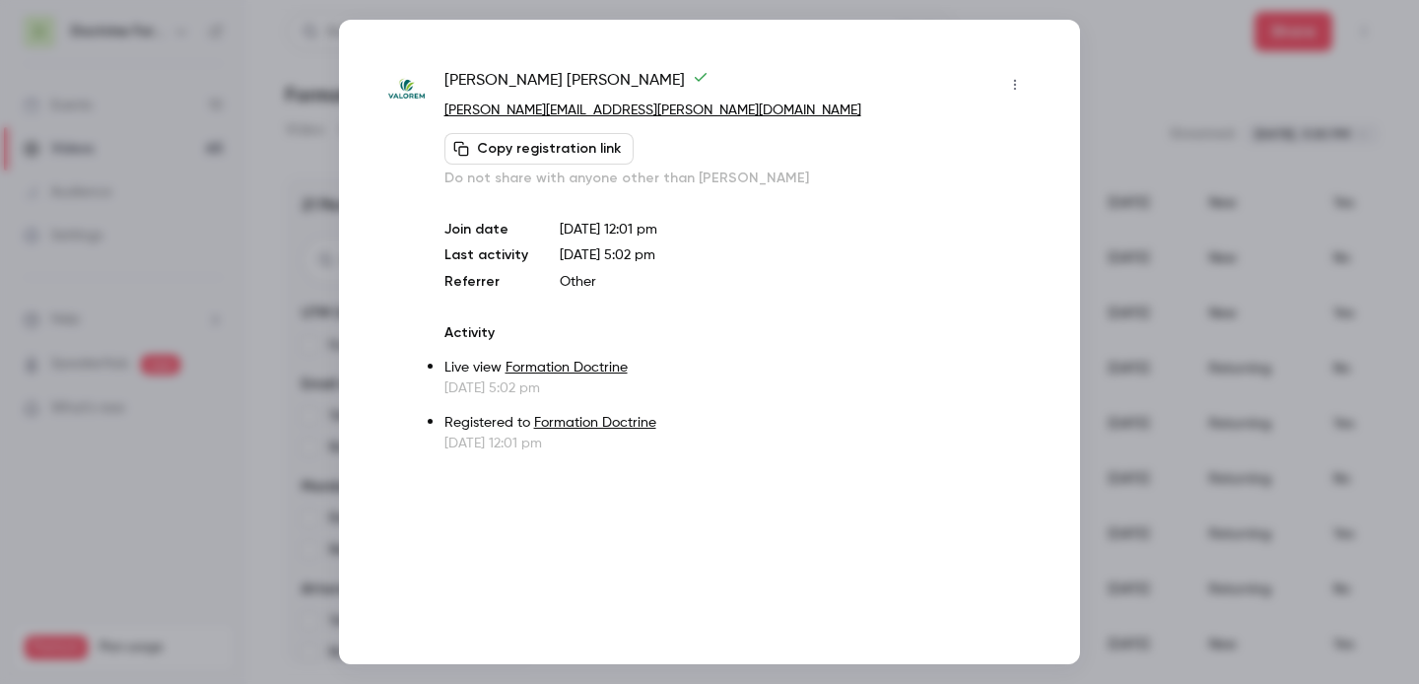
click at [1179, 174] on div at bounding box center [709, 342] width 1419 height 684
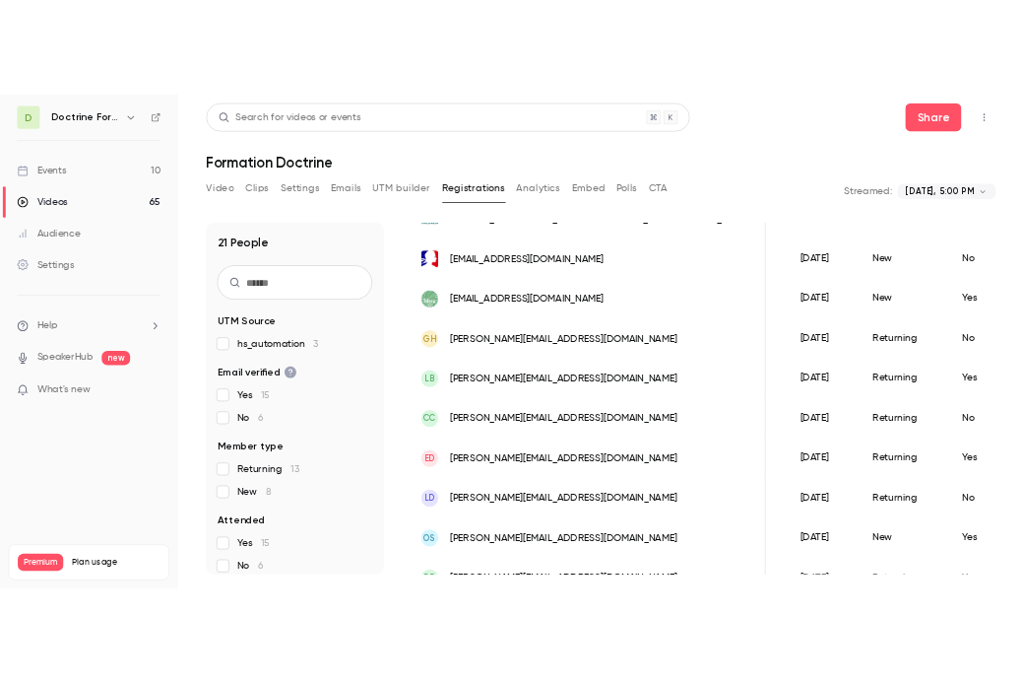
scroll to position [830, 0]
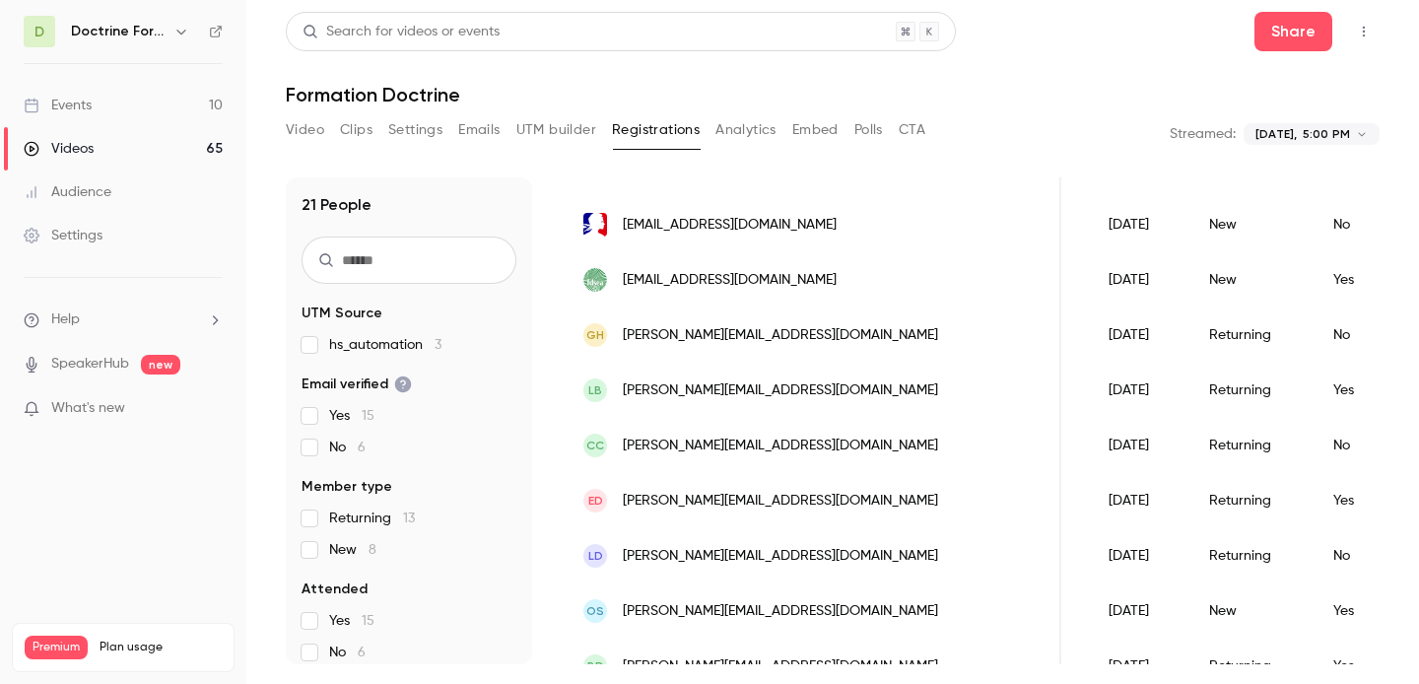
click at [800, 228] on span "[EMAIL_ADDRESS][DOMAIN_NAME]" at bounding box center [730, 225] width 214 height 21
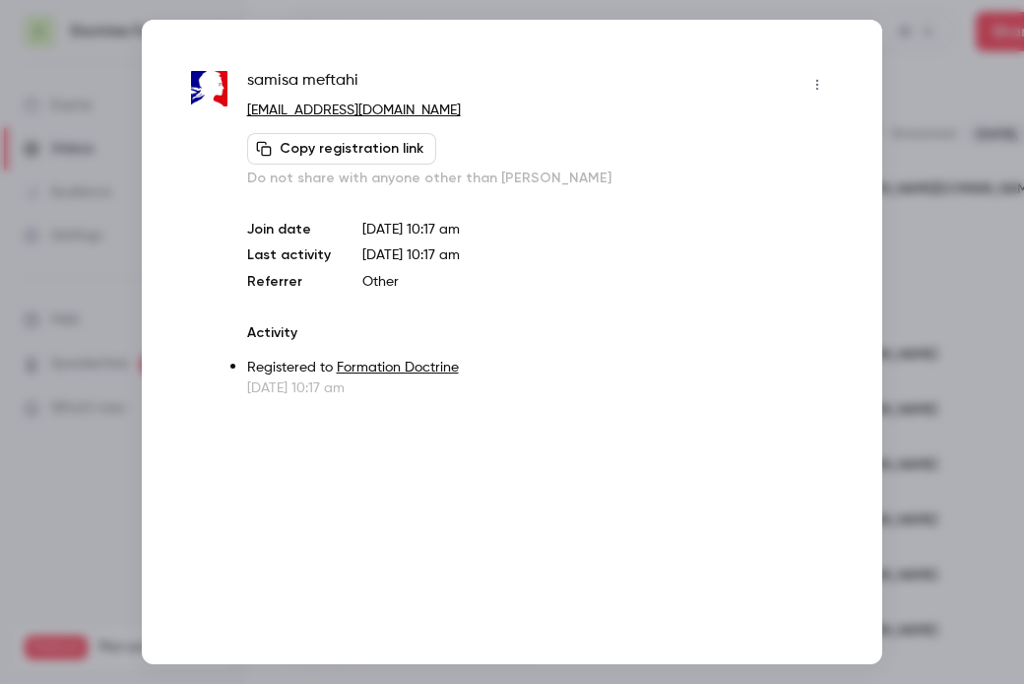
scroll to position [850, 0]
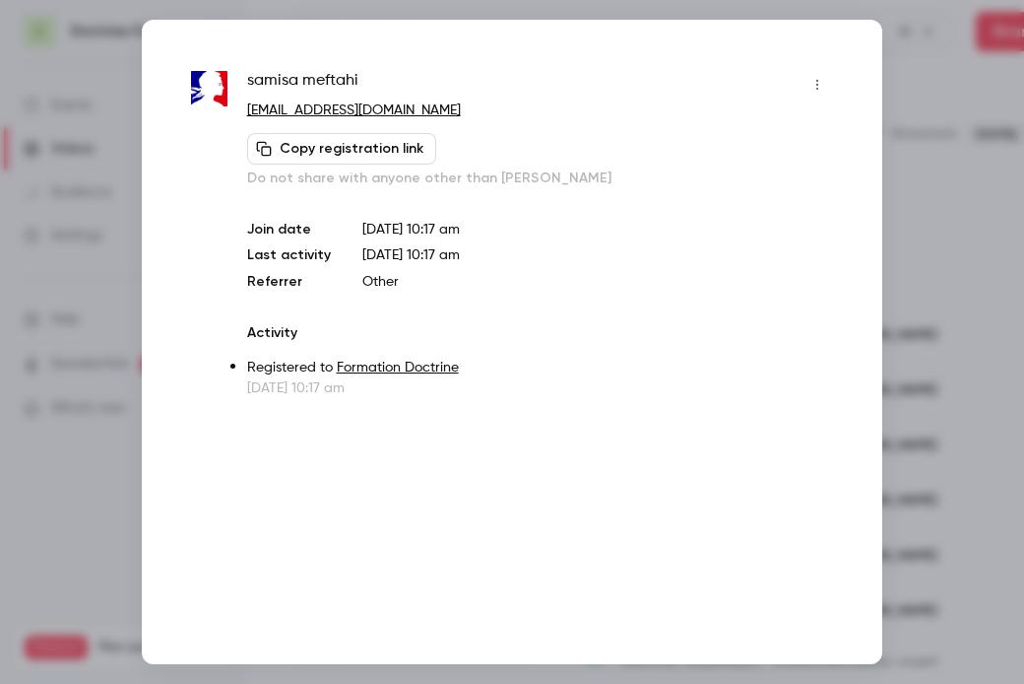
click at [929, 134] on div at bounding box center [512, 342] width 1024 height 684
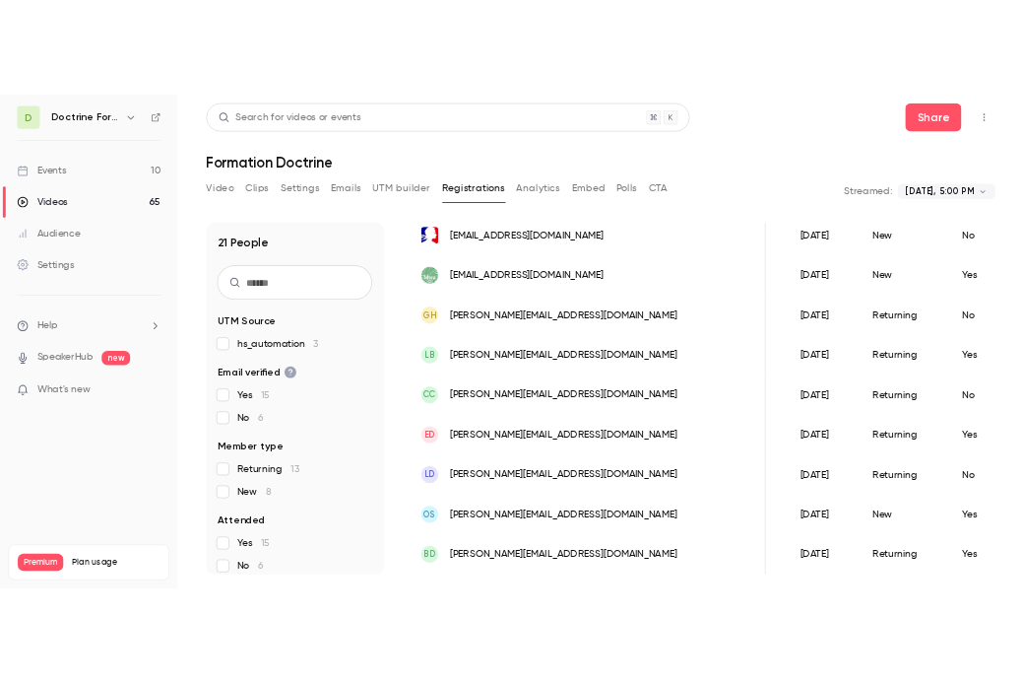
scroll to position [860, 0]
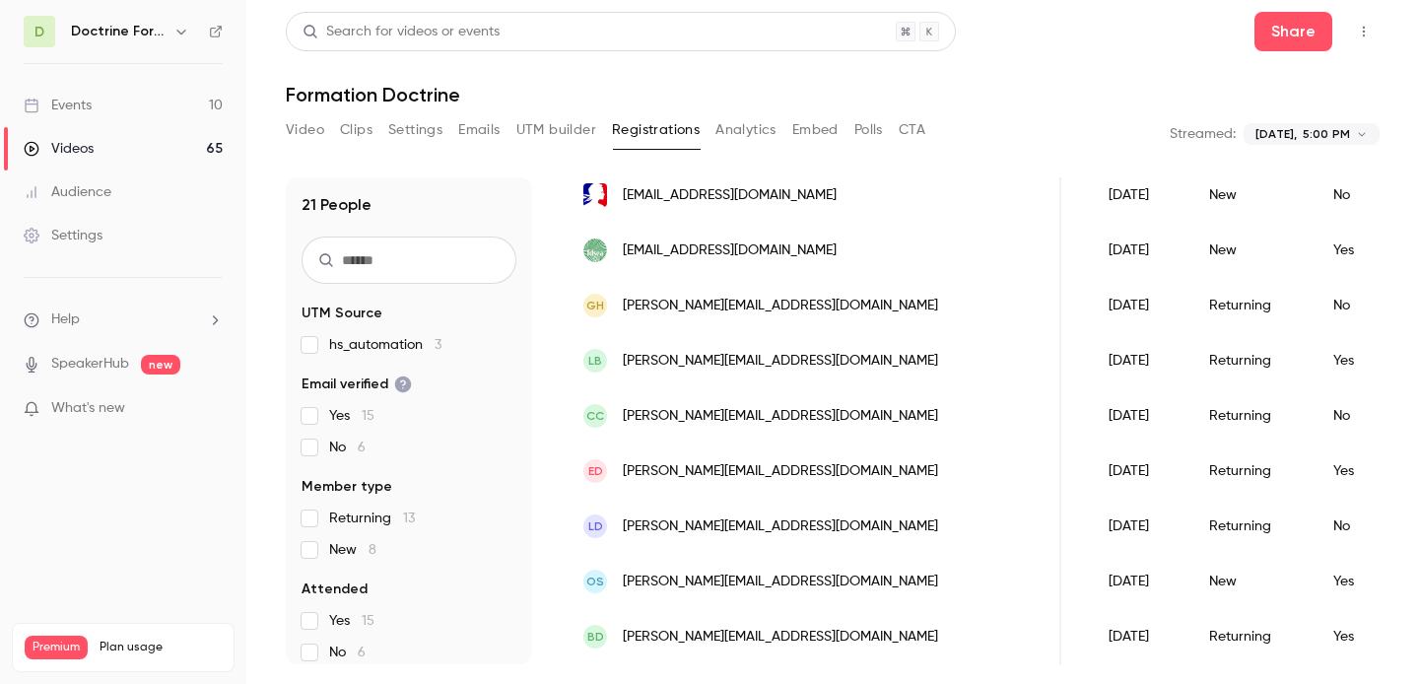
click at [774, 265] on div "[EMAIL_ADDRESS][DOMAIN_NAME]" at bounding box center [811, 250] width 497 height 55
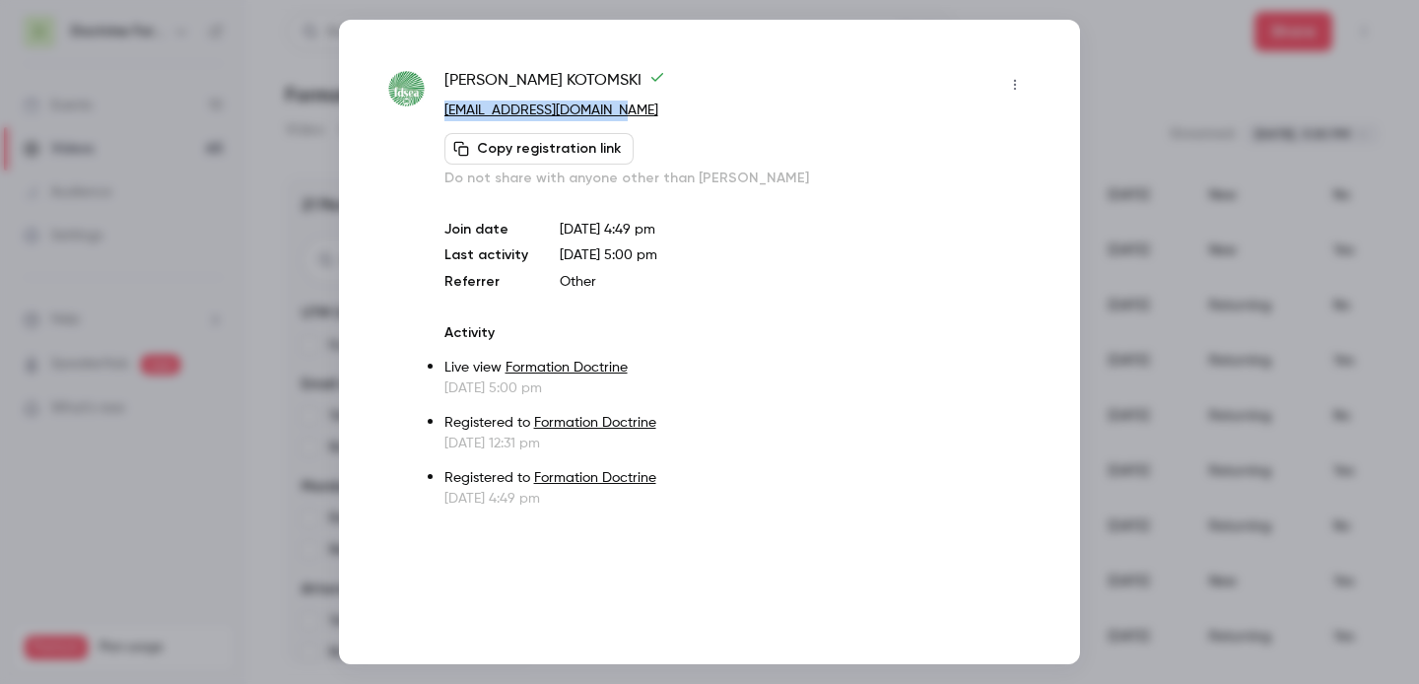
click at [1216, 267] on div at bounding box center [709, 342] width 1419 height 684
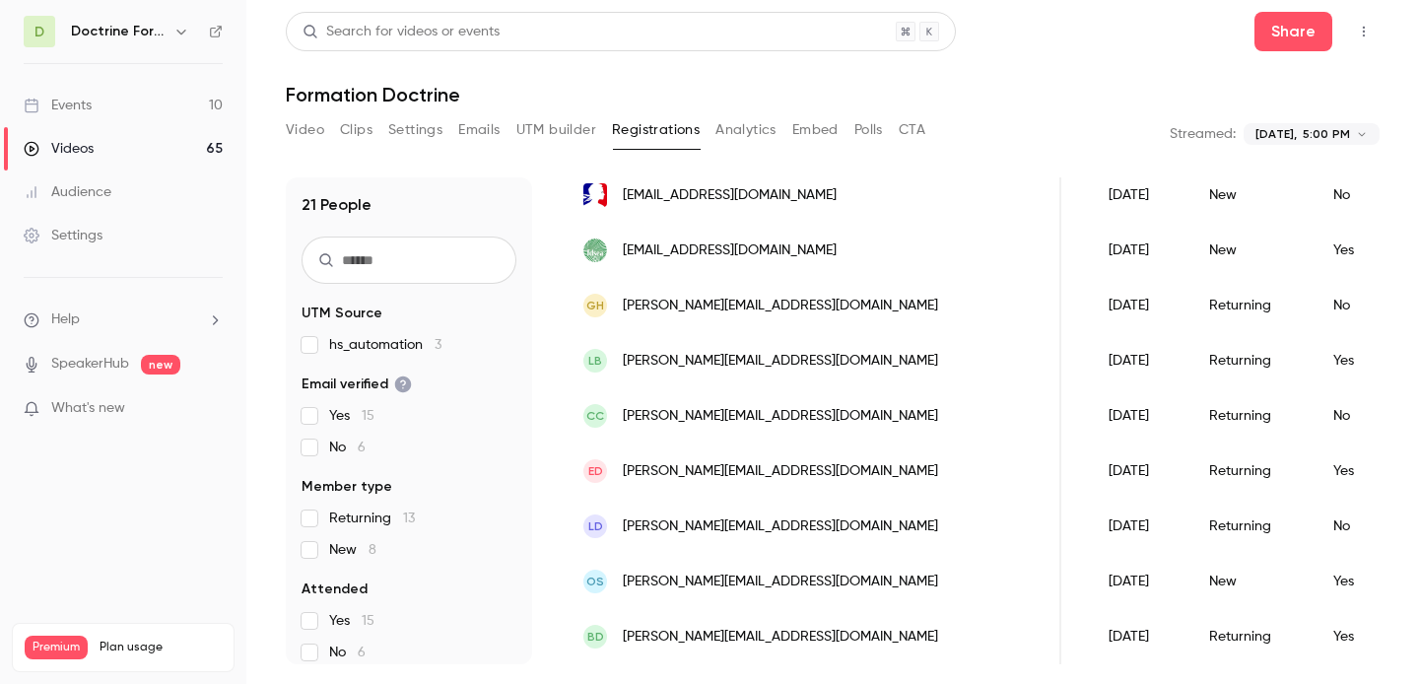
click at [706, 308] on span "[PERSON_NAME][EMAIL_ADDRESS][DOMAIN_NAME]" at bounding box center [780, 306] width 315 height 21
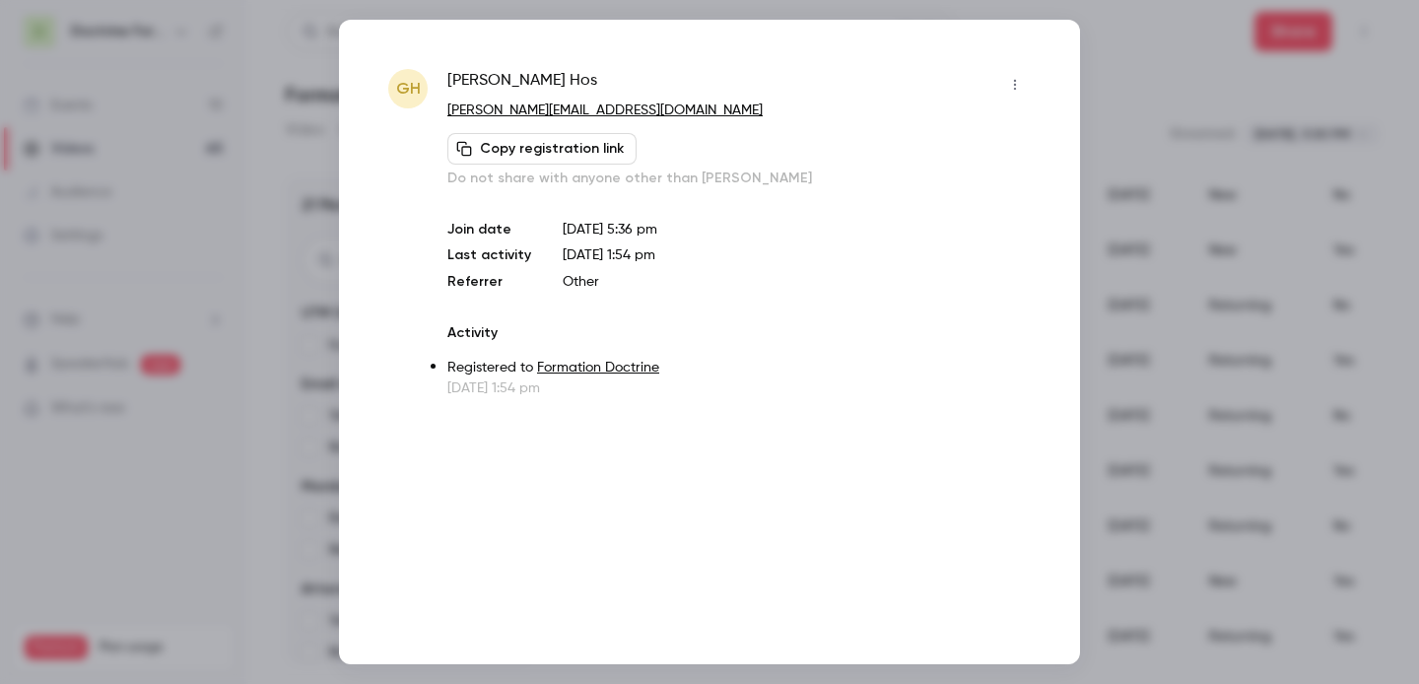
click at [1174, 140] on div at bounding box center [709, 342] width 1419 height 684
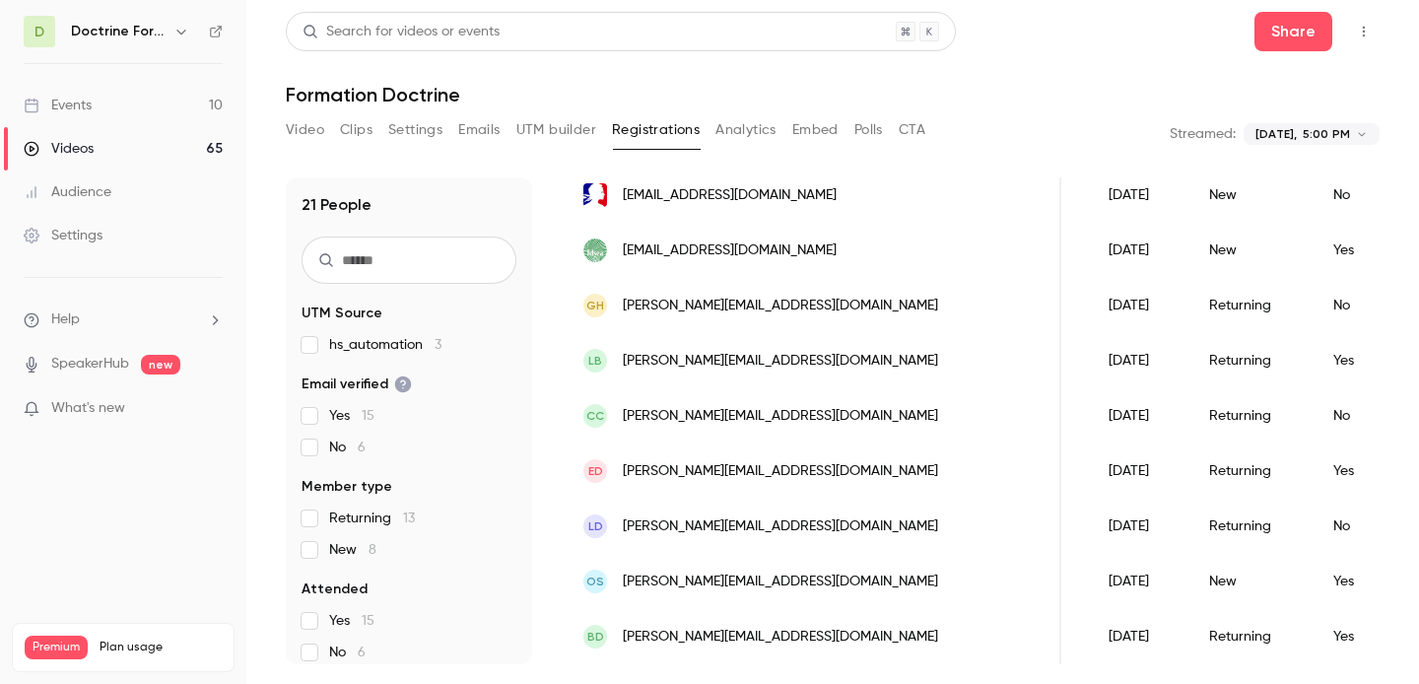
click at [764, 365] on span "[PERSON_NAME][EMAIL_ADDRESS][DOMAIN_NAME]" at bounding box center [780, 361] width 315 height 21
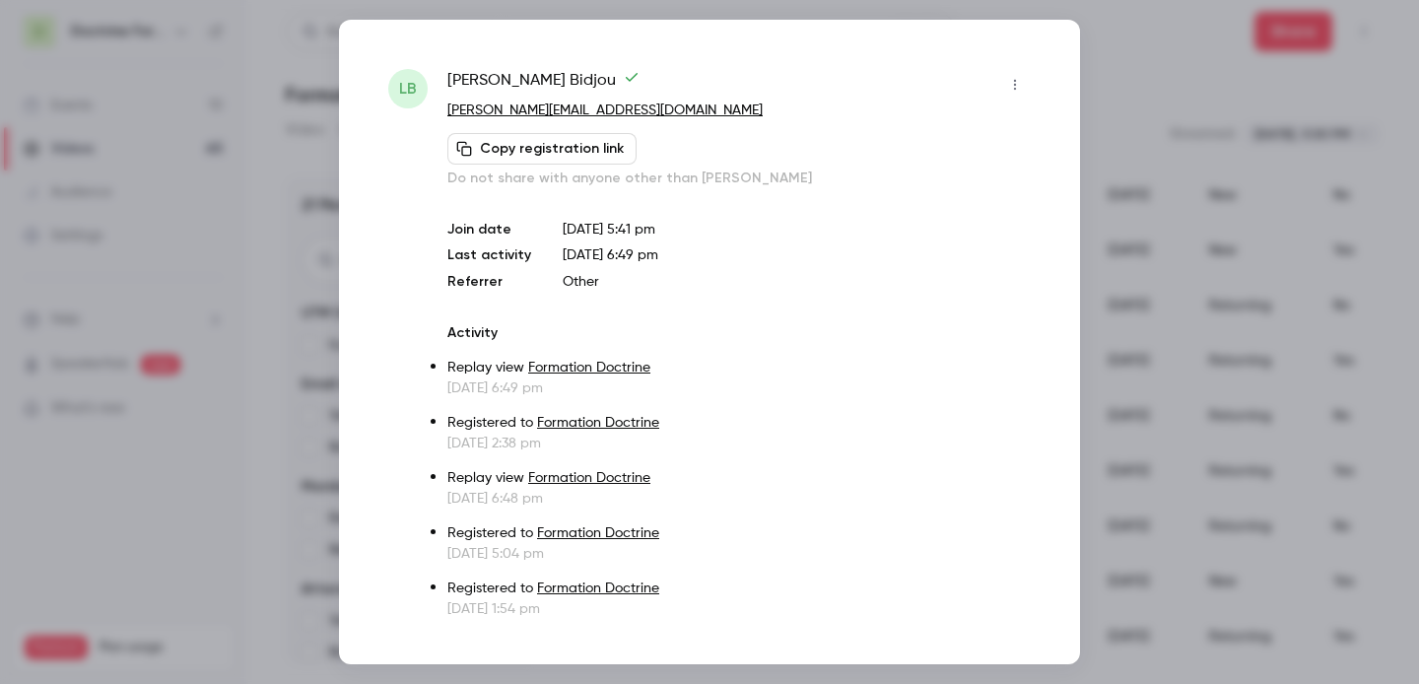
click at [1221, 324] on div at bounding box center [709, 342] width 1419 height 684
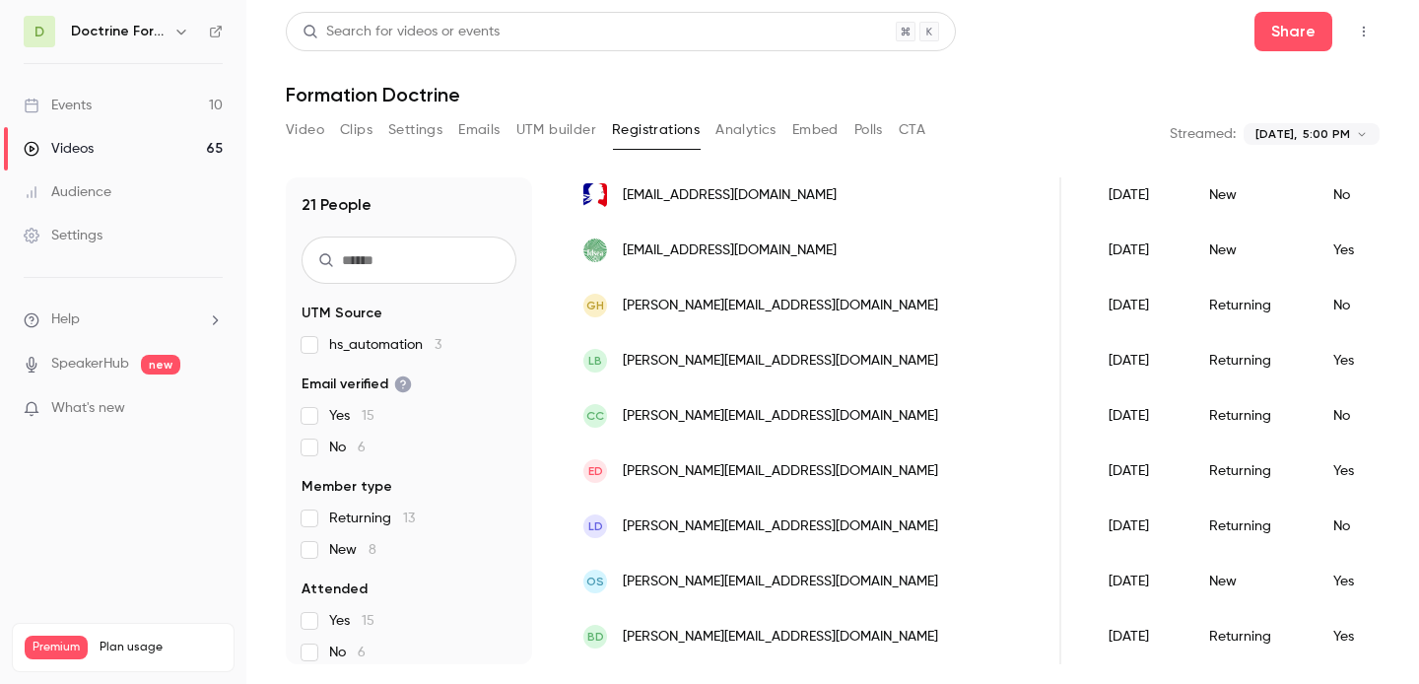
click at [759, 424] on span "[PERSON_NAME][EMAIL_ADDRESS][DOMAIN_NAME]" at bounding box center [780, 416] width 315 height 21
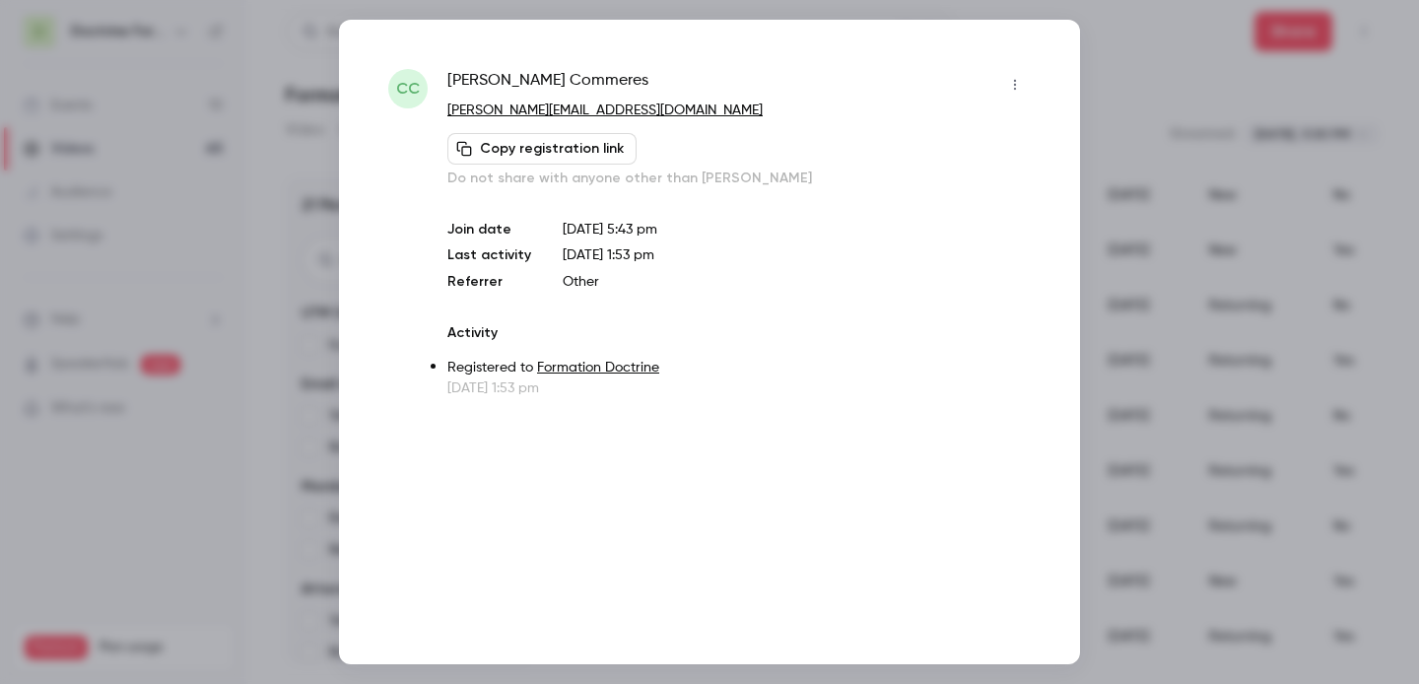
click at [1144, 206] on div at bounding box center [709, 342] width 1419 height 684
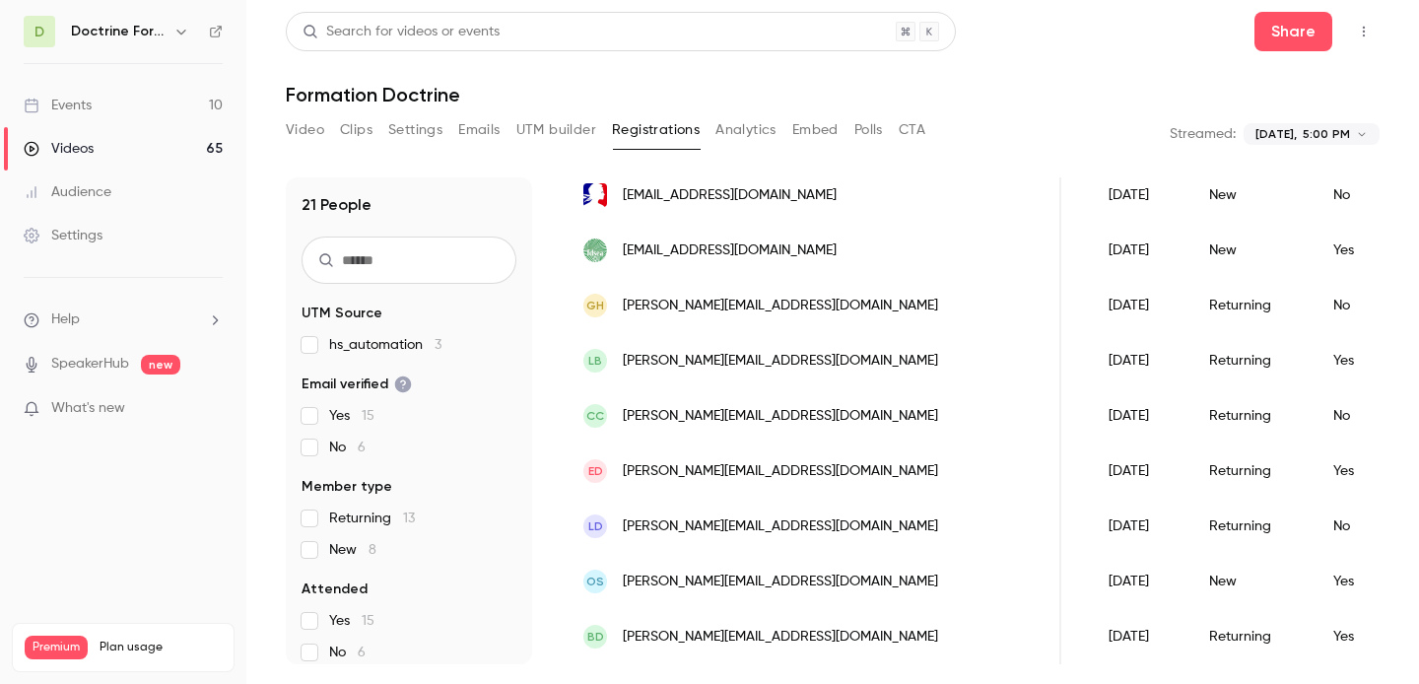
click at [738, 472] on span "[PERSON_NAME][EMAIL_ADDRESS][DOMAIN_NAME]" at bounding box center [780, 471] width 315 height 21
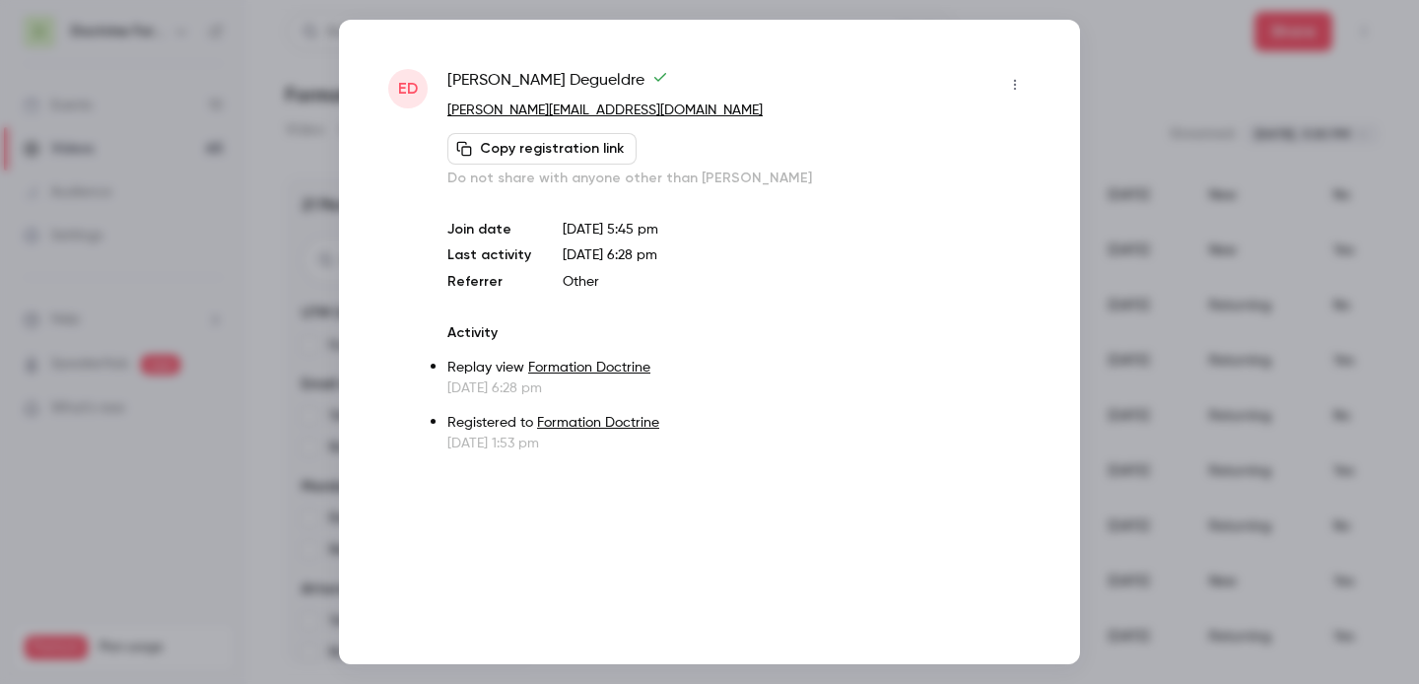
click at [1159, 233] on div at bounding box center [709, 342] width 1419 height 684
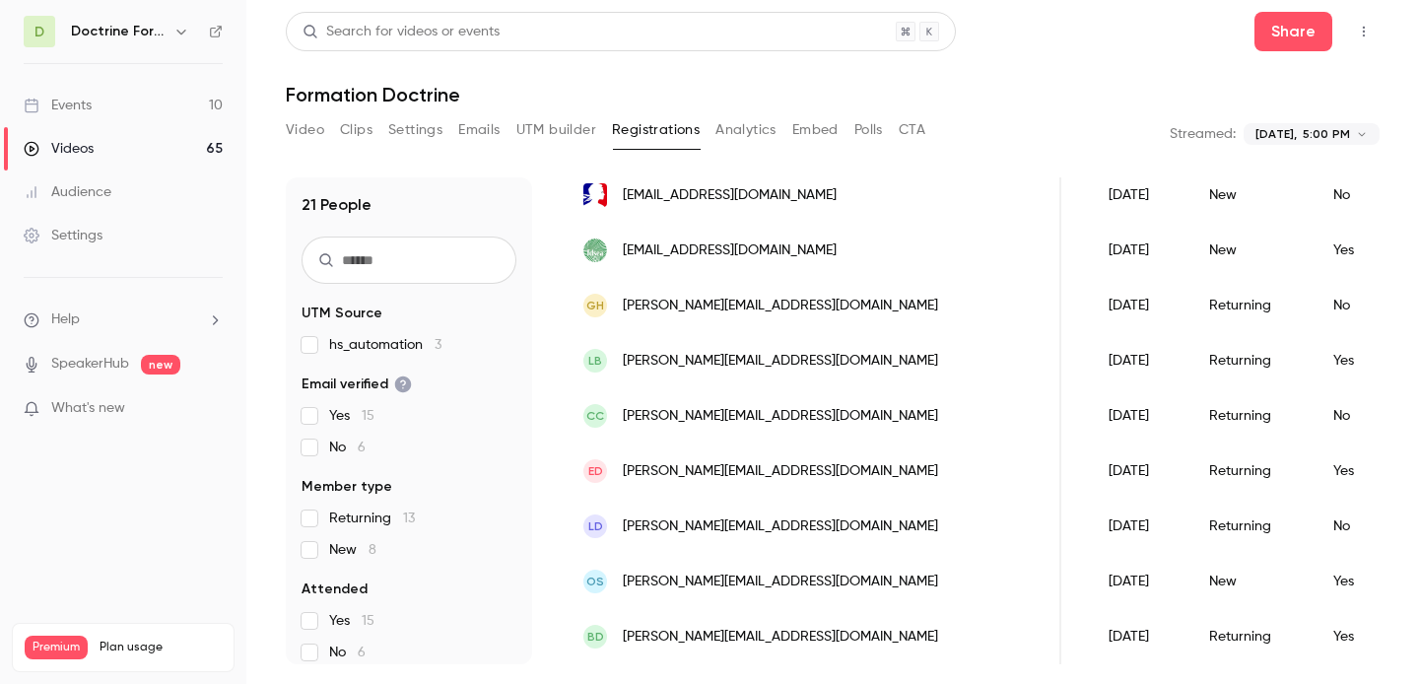
click at [715, 518] on span "[PERSON_NAME][EMAIL_ADDRESS][DOMAIN_NAME]" at bounding box center [780, 526] width 315 height 21
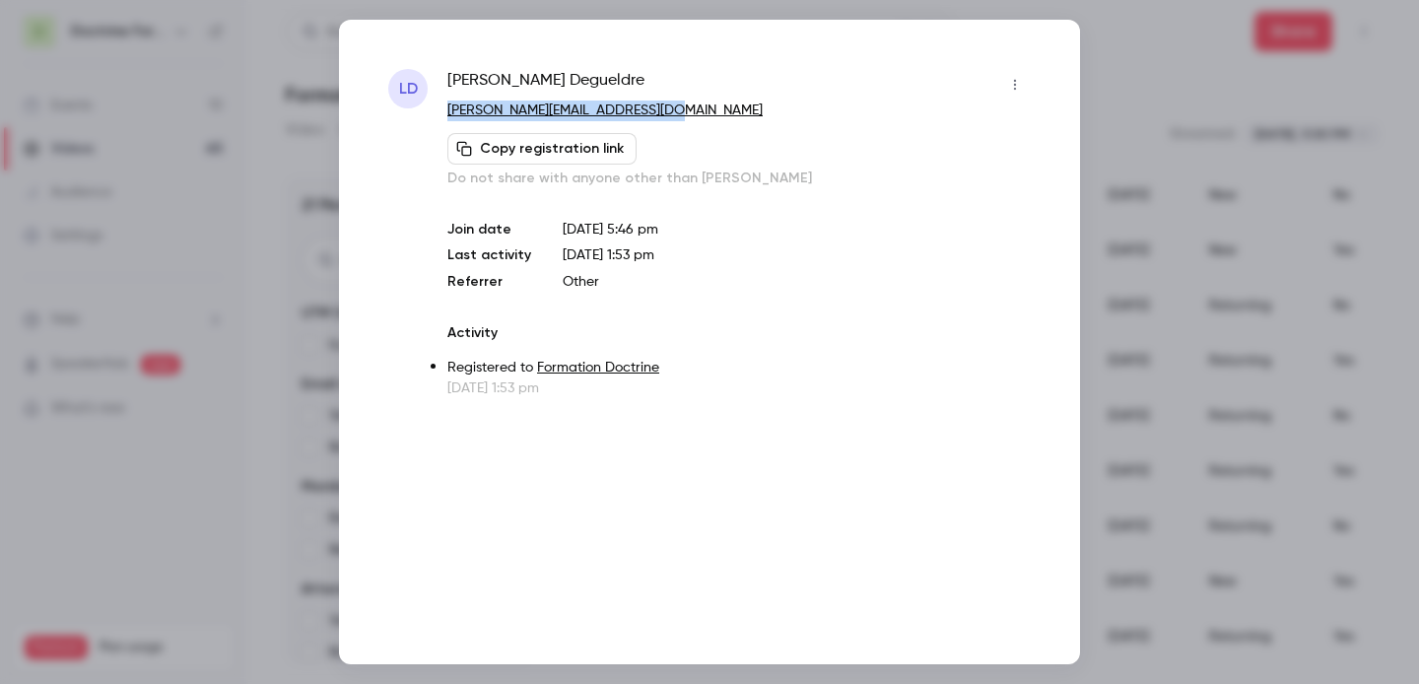
click at [1157, 203] on div at bounding box center [709, 342] width 1419 height 684
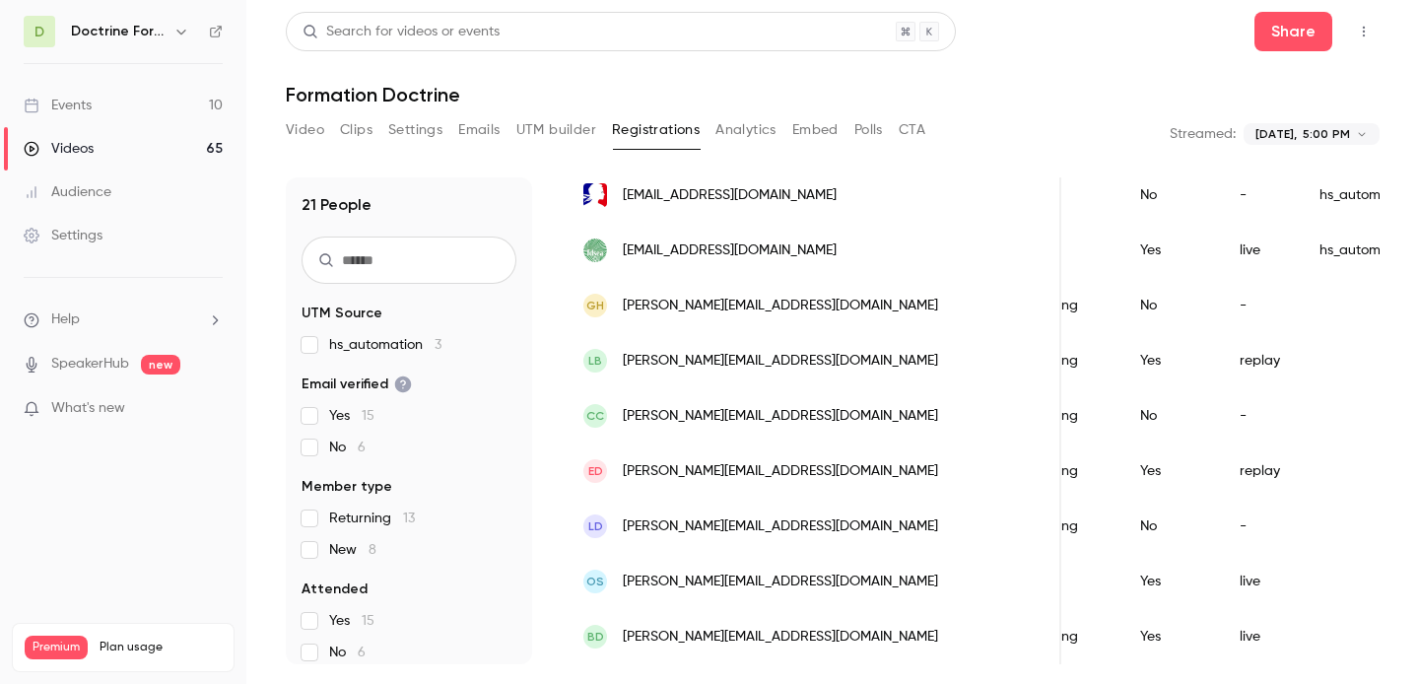
click at [711, 574] on span "[PERSON_NAME][EMAIL_ADDRESS][DOMAIN_NAME]" at bounding box center [780, 581] width 315 height 21
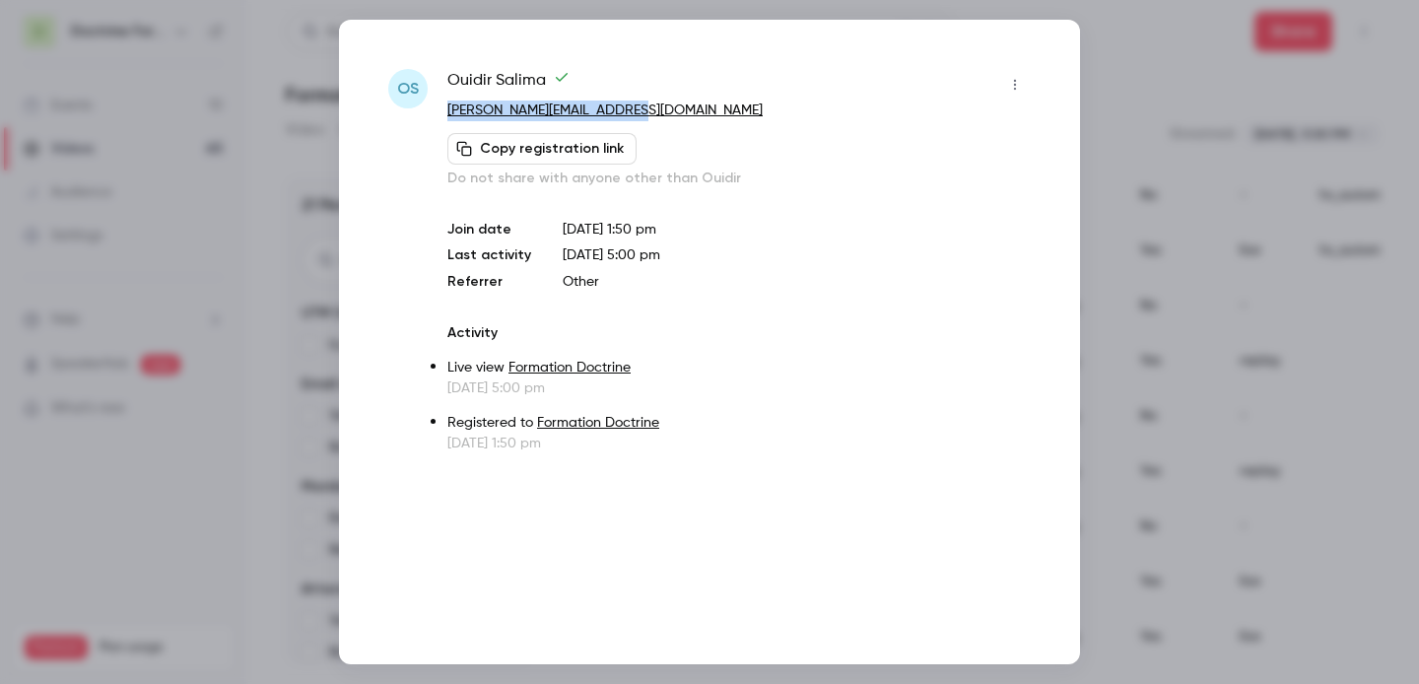
click at [1155, 108] on div at bounding box center [709, 342] width 1419 height 684
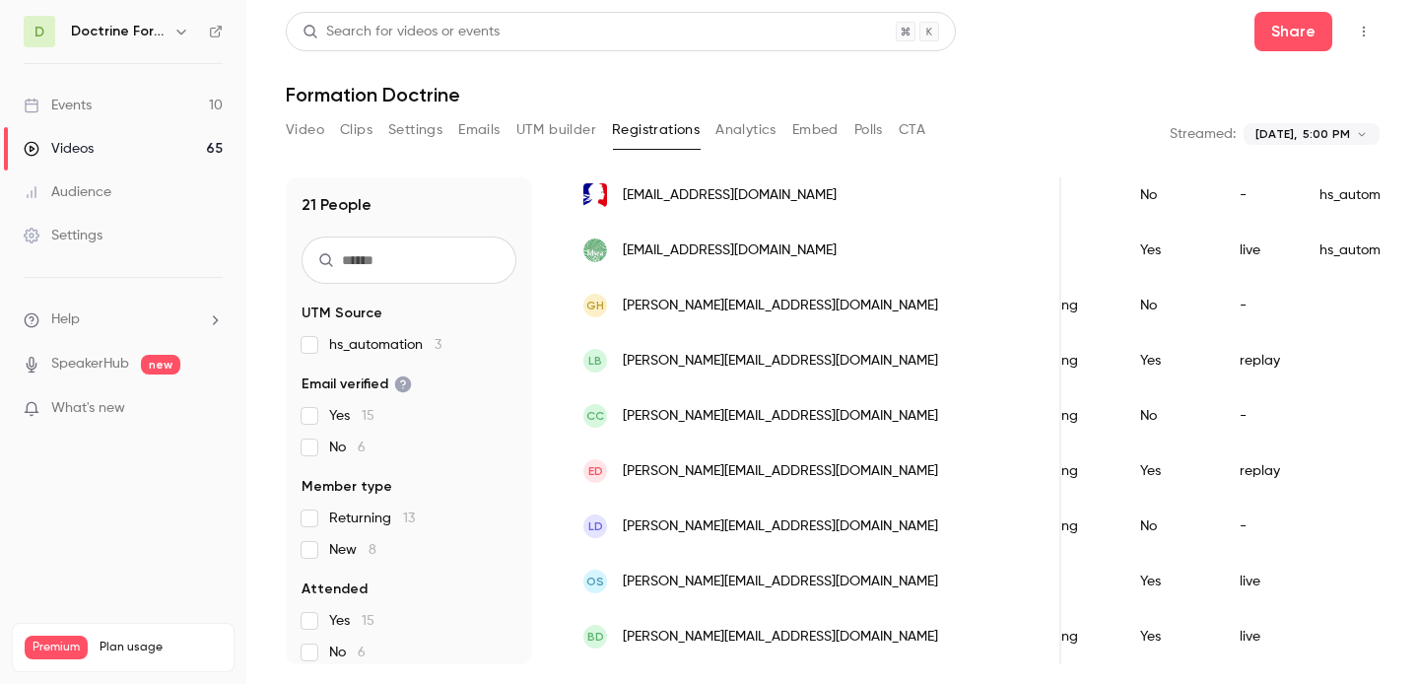
click at [714, 638] on span "[PERSON_NAME][EMAIL_ADDRESS][DOMAIN_NAME]" at bounding box center [780, 637] width 315 height 21
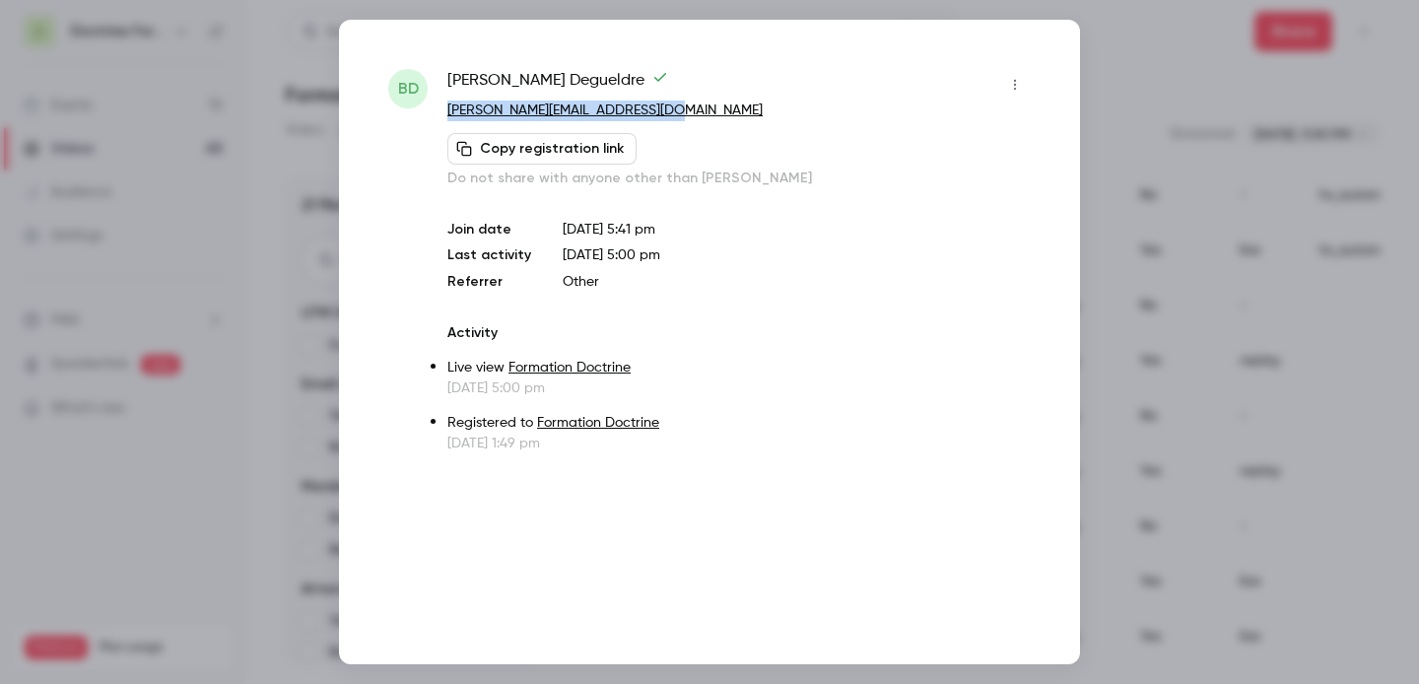
click at [1200, 258] on div at bounding box center [709, 342] width 1419 height 684
